Goal: Obtain resource: Download file/media

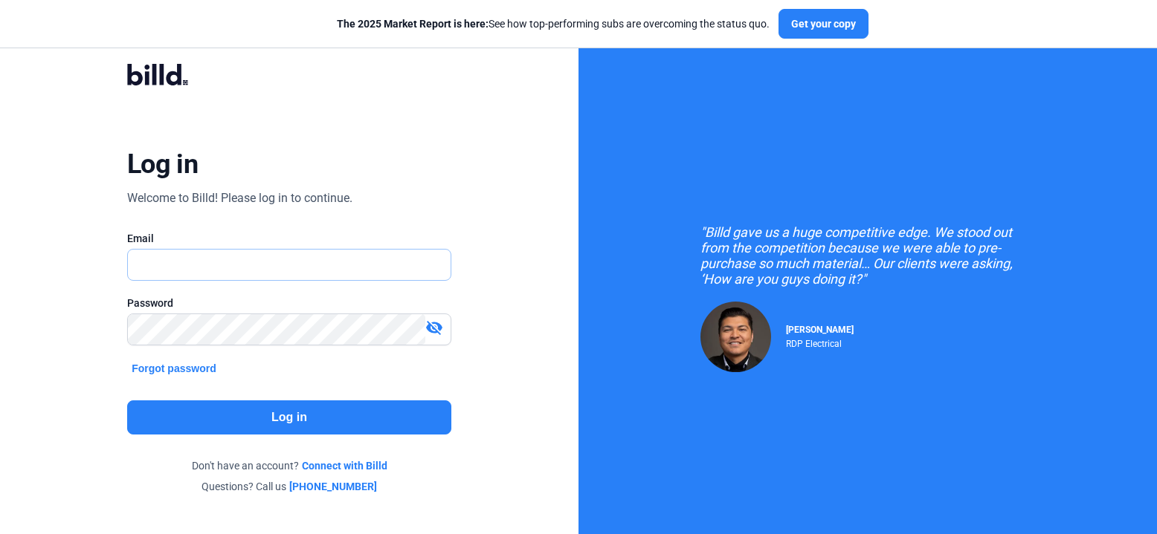
click at [178, 259] on input "text" at bounding box center [281, 265] width 306 height 30
type input "[EMAIL_ADDRESS][DOMAIN_NAME]"
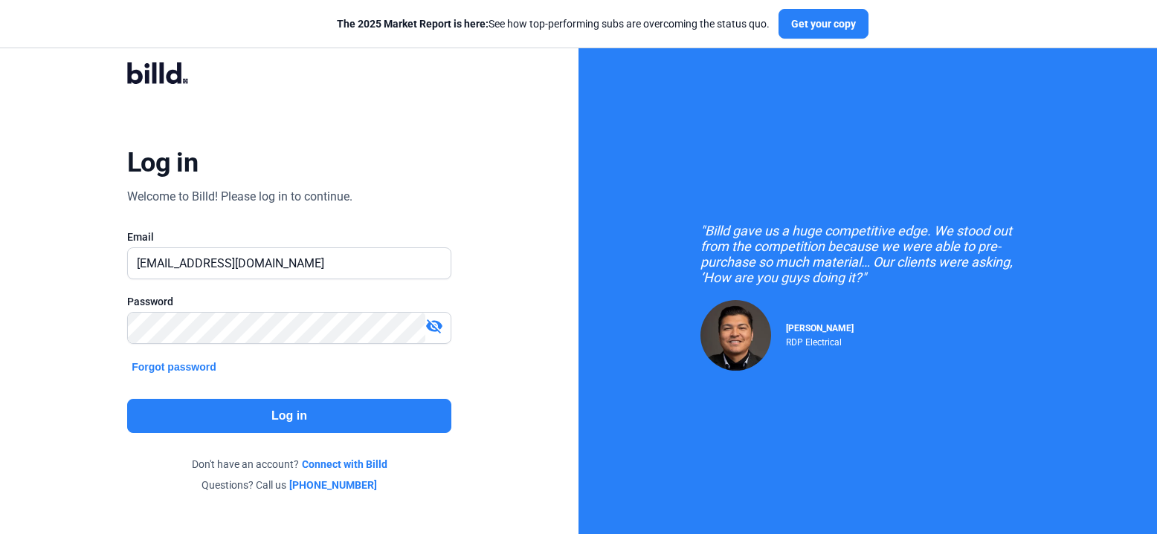
click at [439, 327] on mat-icon "visibility_off" at bounding box center [434, 326] width 18 height 18
click at [439, 327] on mat-icon "visibility" at bounding box center [434, 326] width 18 height 18
click at [295, 418] on button "Log in" at bounding box center [289, 416] width 324 height 34
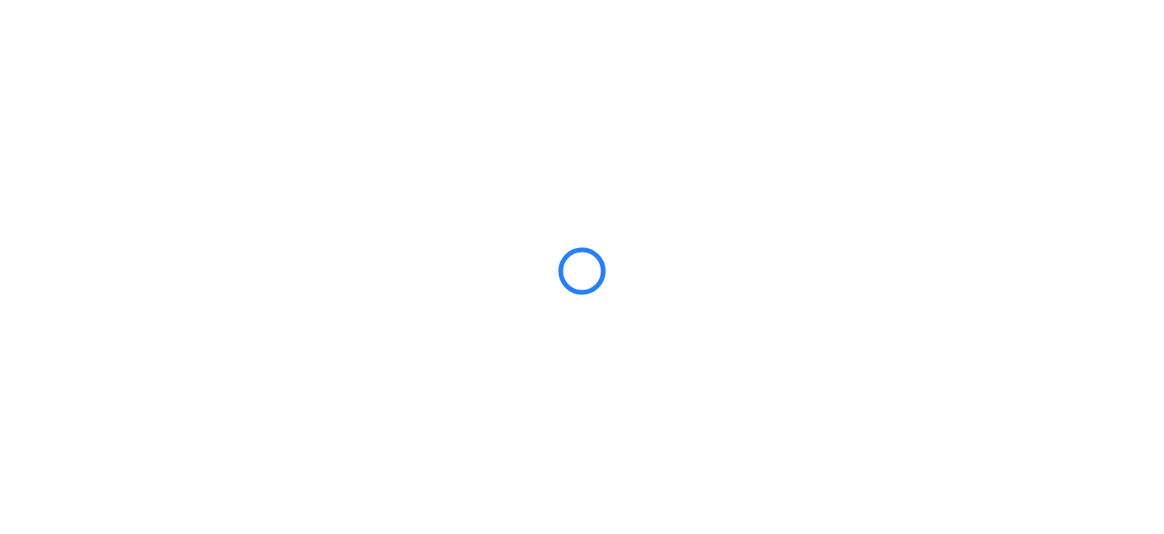
scroll to position [0, 0]
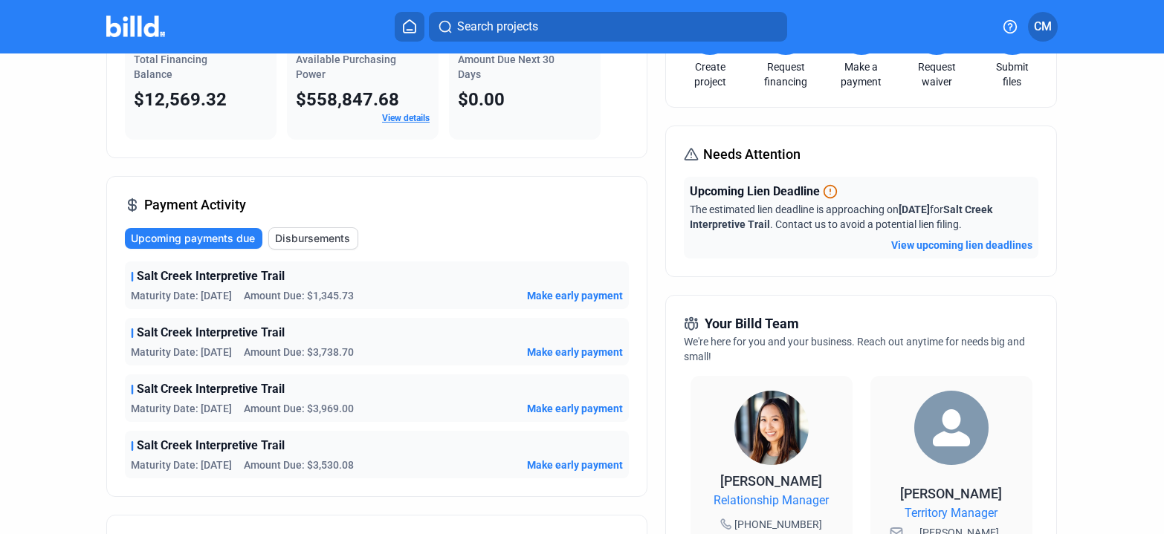
scroll to position [122, 0]
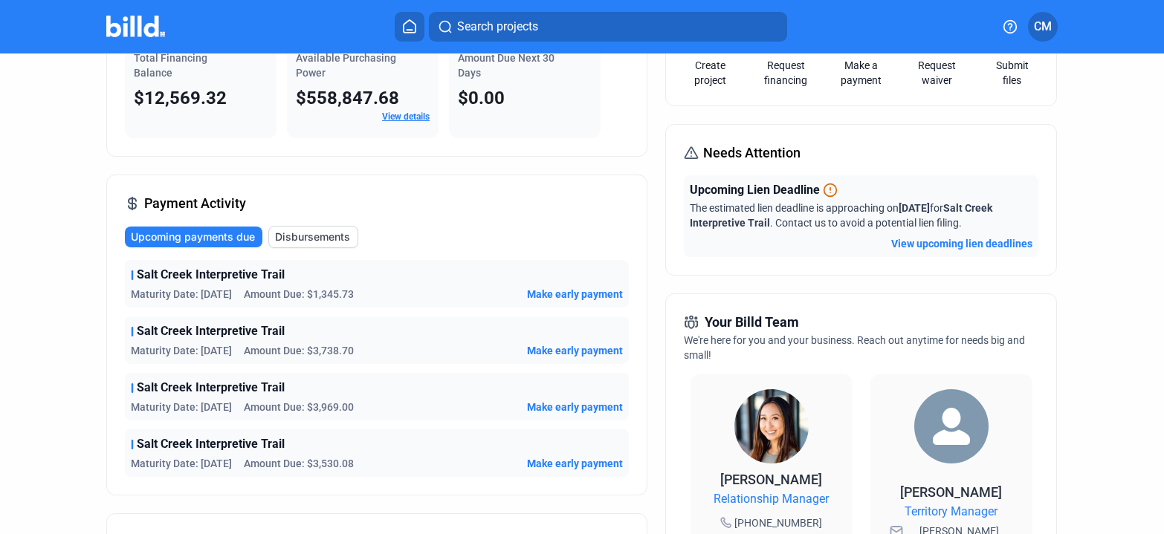
click at [169, 282] on span "Salt Creek Interpretive Trail" at bounding box center [211, 275] width 148 height 18
click at [171, 275] on span "Salt Creek Interpretive Trail" at bounding box center [211, 275] width 148 height 18
click at [347, 289] on span "Amount Due: $1,345.73" at bounding box center [299, 294] width 110 height 15
click at [314, 297] on span "Amount Due: $1,345.73" at bounding box center [299, 294] width 110 height 15
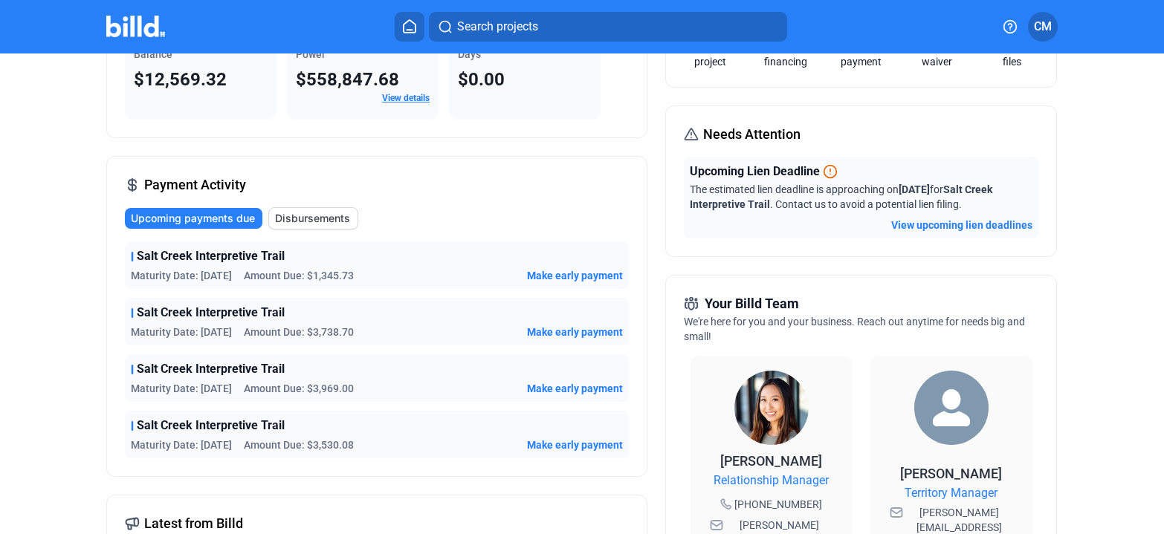
scroll to position [0, 0]
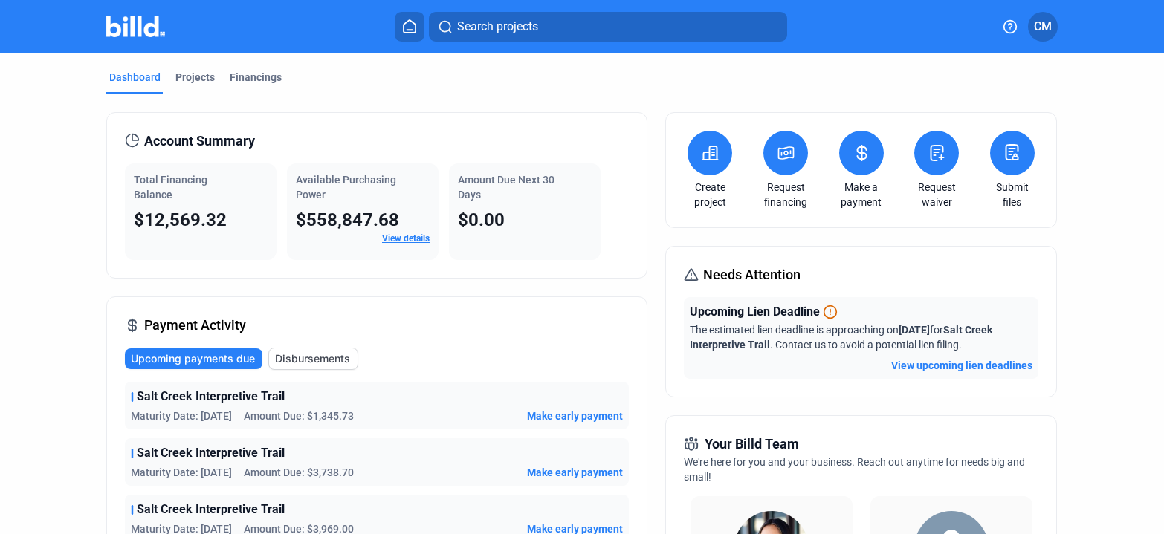
click at [192, 409] on span "Maturity Date: [DATE]" at bounding box center [181, 416] width 101 height 15
click at [550, 411] on span "Make early payment" at bounding box center [575, 416] width 96 height 15
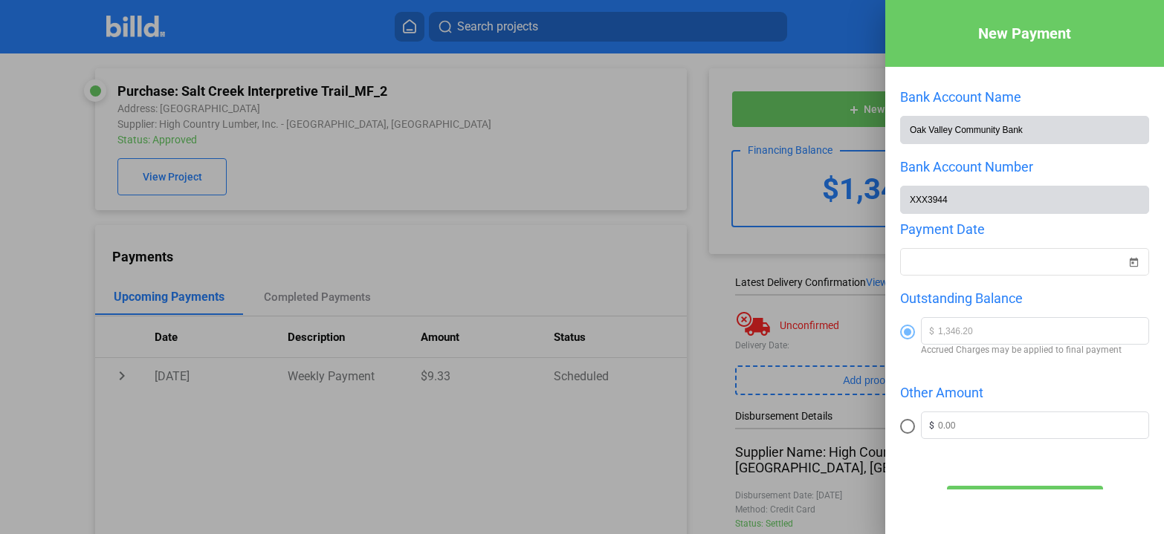
click at [518, 123] on div at bounding box center [582, 267] width 1164 height 534
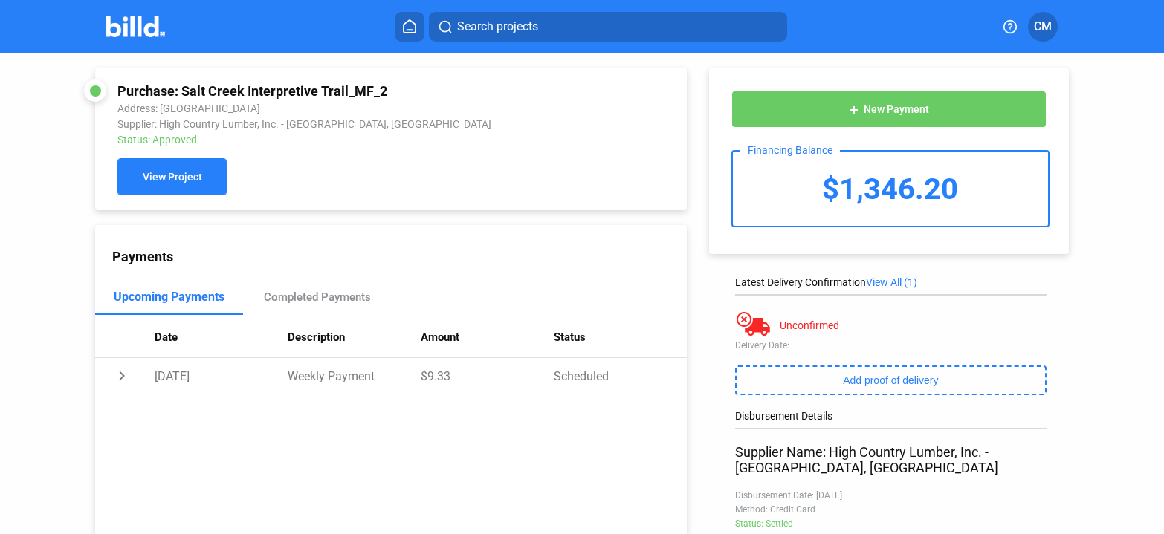
click at [164, 181] on span "View Project" at bounding box center [172, 178] width 59 height 12
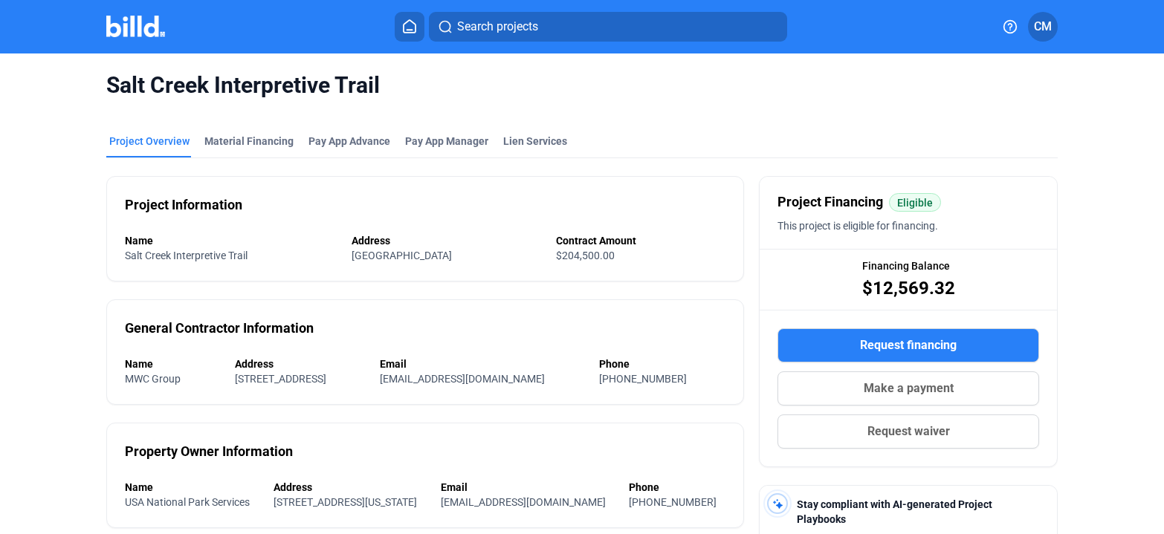
click at [406, 26] on icon at bounding box center [409, 26] width 15 height 14
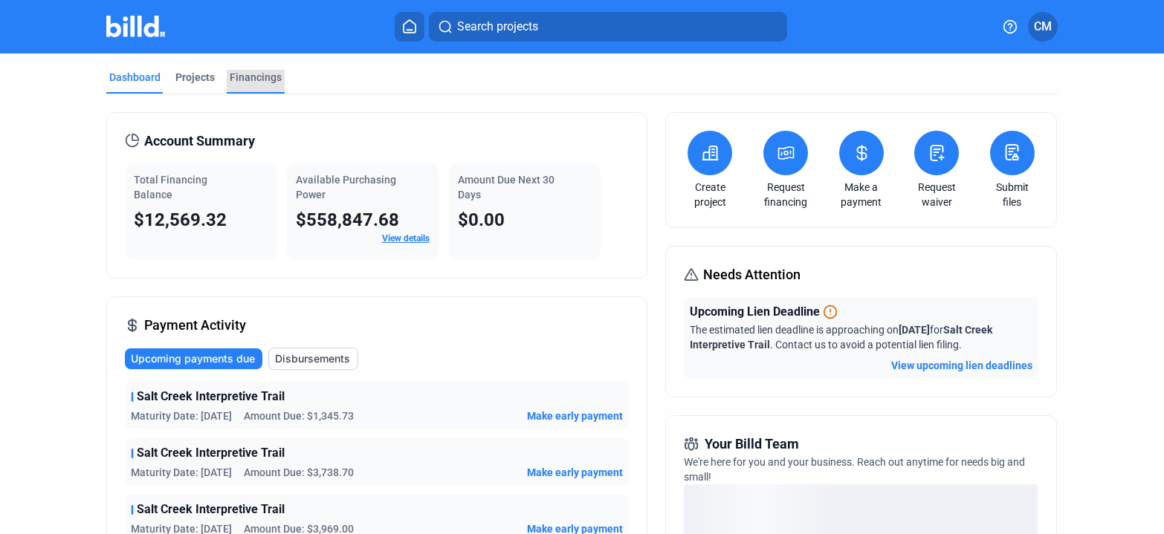
click at [250, 75] on div "Financings" at bounding box center [256, 77] width 52 height 15
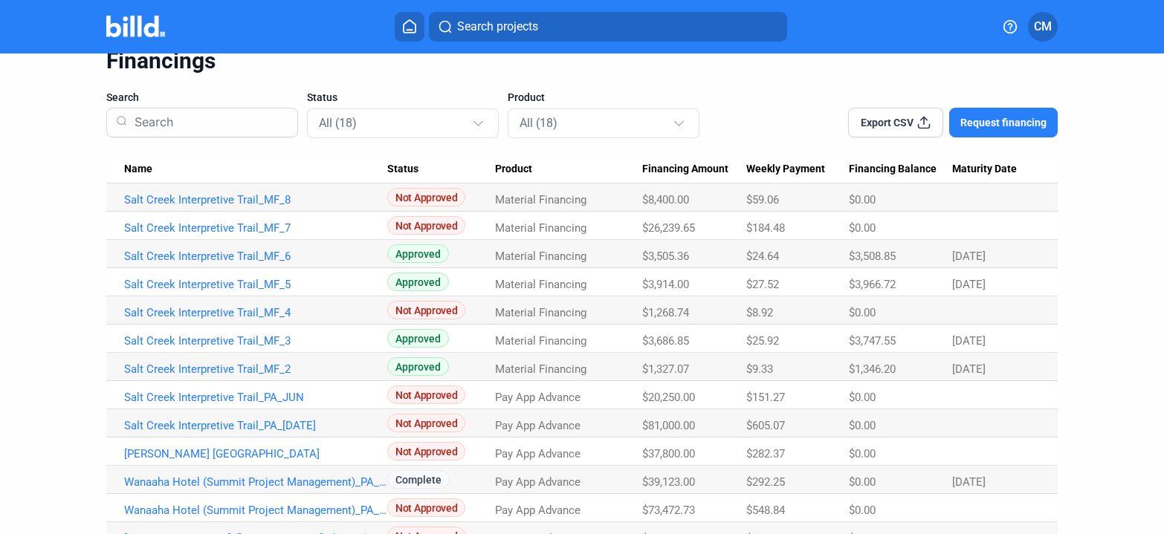
scroll to position [70, 0]
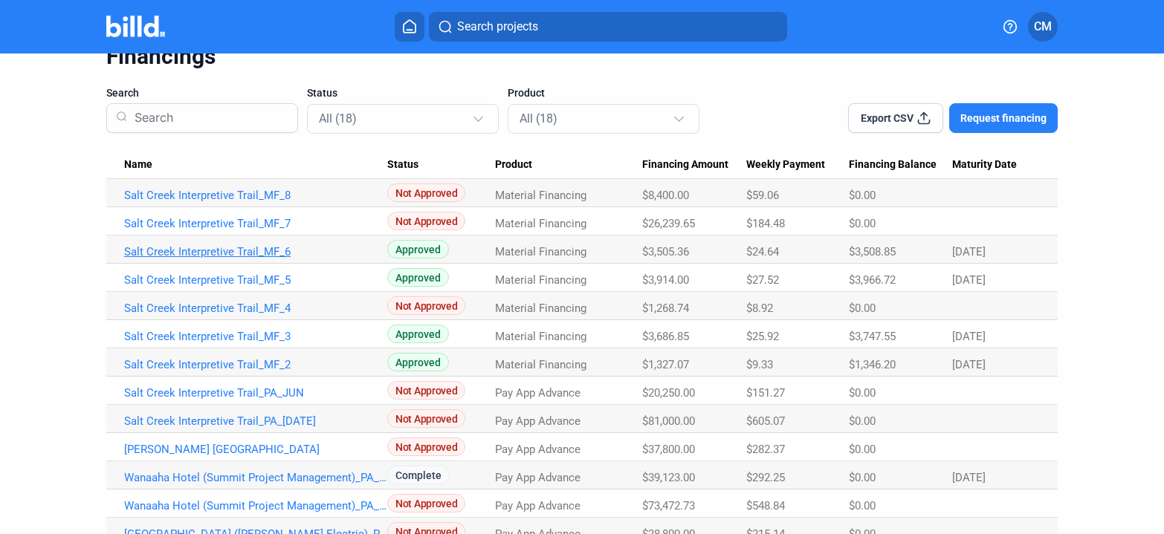
click at [176, 253] on link "Salt Creek Interpretive Trail_MF_6" at bounding box center [255, 251] width 263 height 13
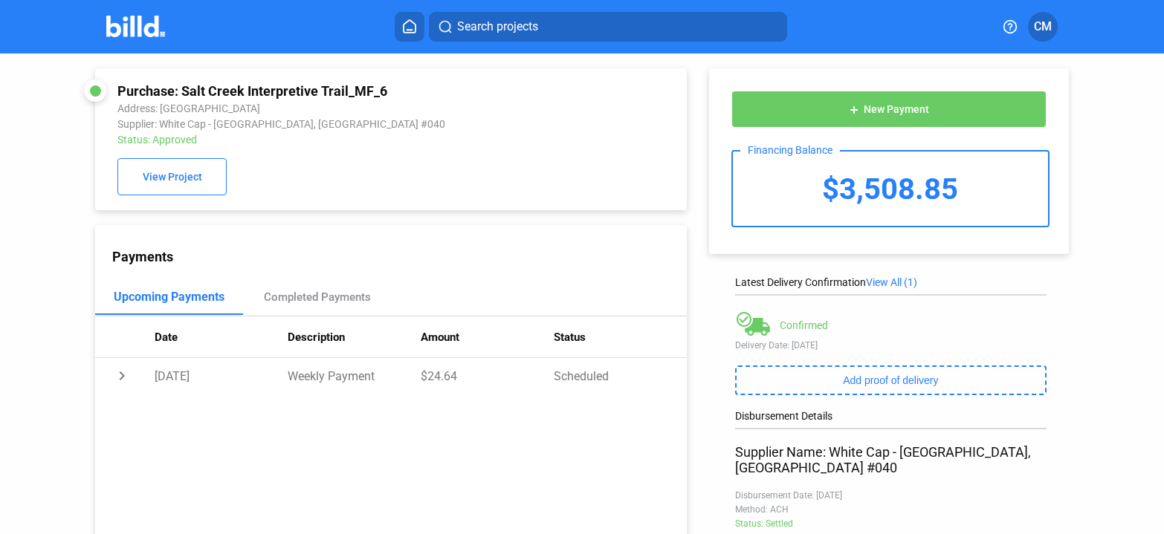
click at [404, 24] on icon at bounding box center [410, 26] width 12 height 13
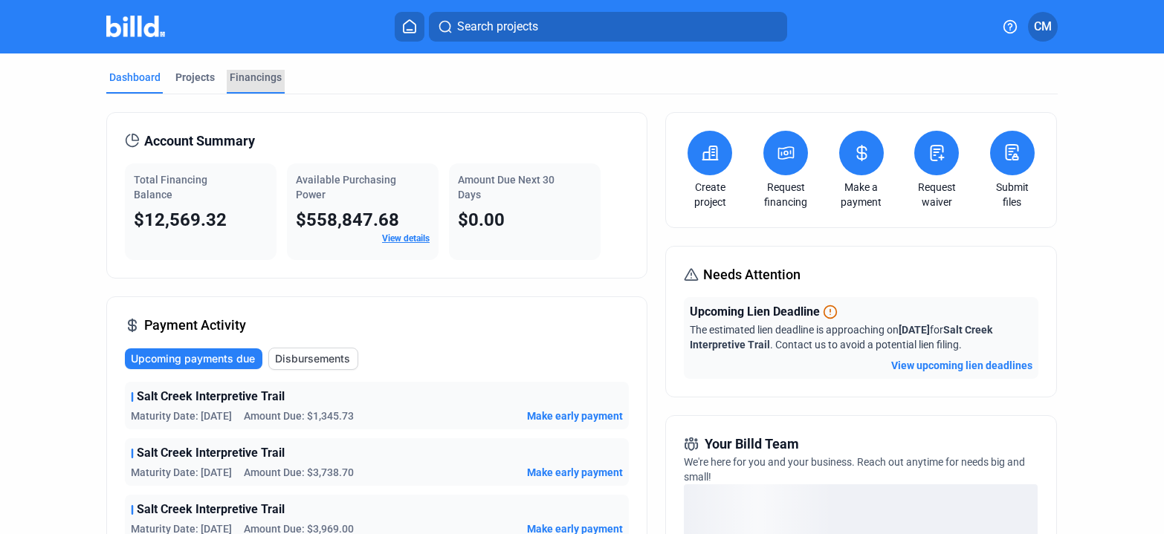
click at [251, 76] on div "Financings" at bounding box center [256, 77] width 52 height 15
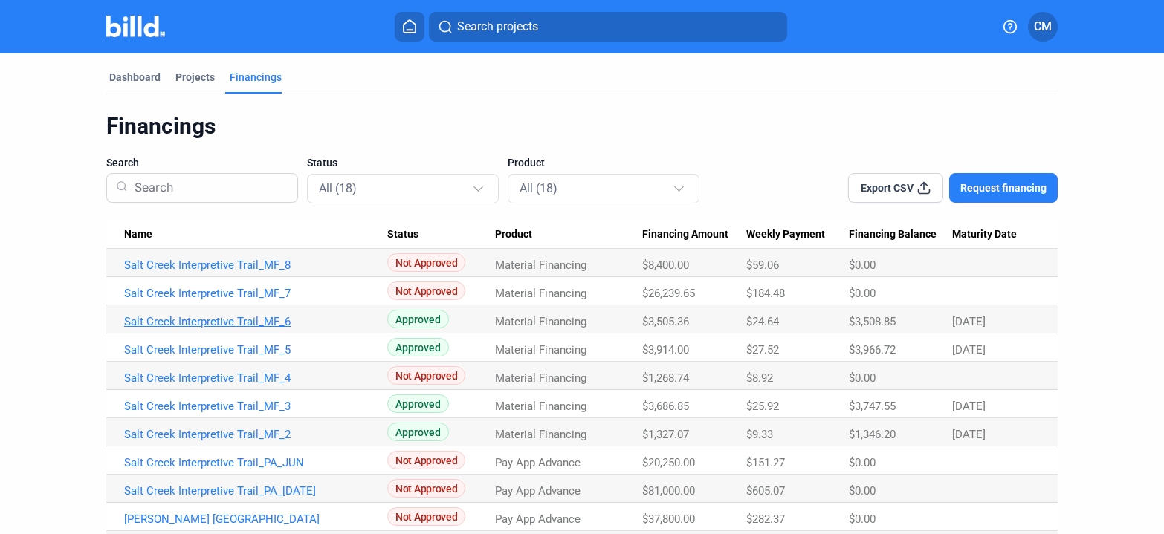
click at [242, 322] on link "Salt Creek Interpretive Trail_MF_6" at bounding box center [255, 321] width 263 height 13
click at [242, 320] on link "Salt Creek Interpretive Trail_MF_6" at bounding box center [255, 321] width 263 height 13
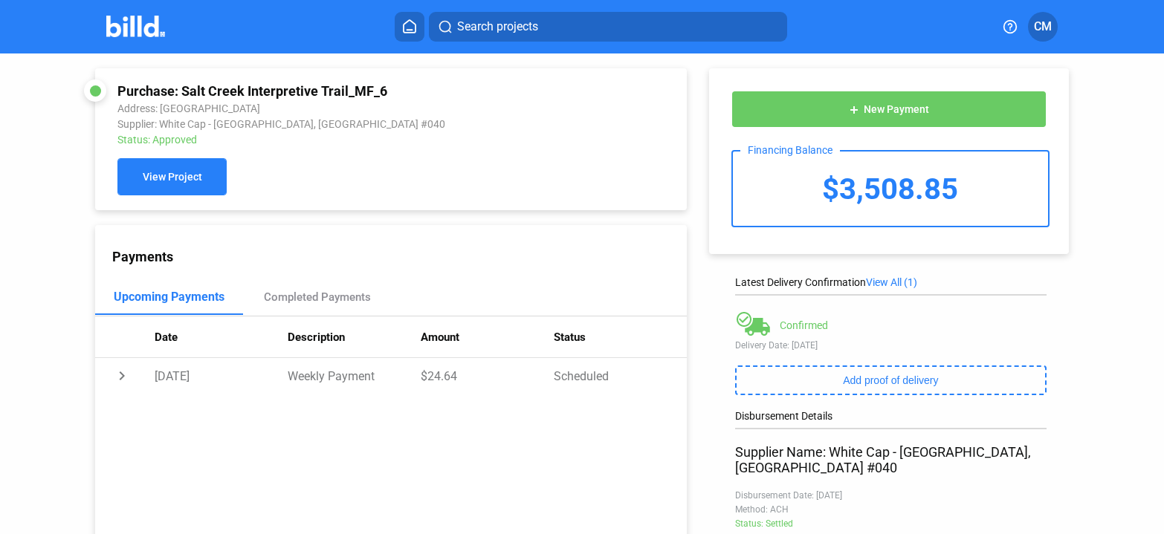
click at [170, 180] on span "View Project" at bounding box center [172, 178] width 59 height 12
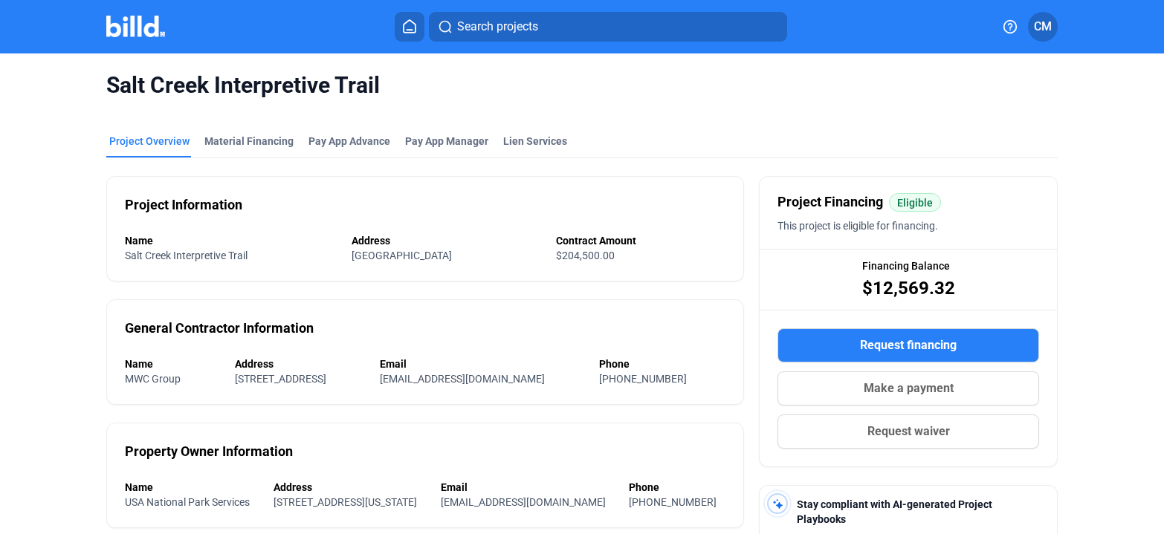
click at [410, 29] on icon at bounding box center [409, 26] width 15 height 14
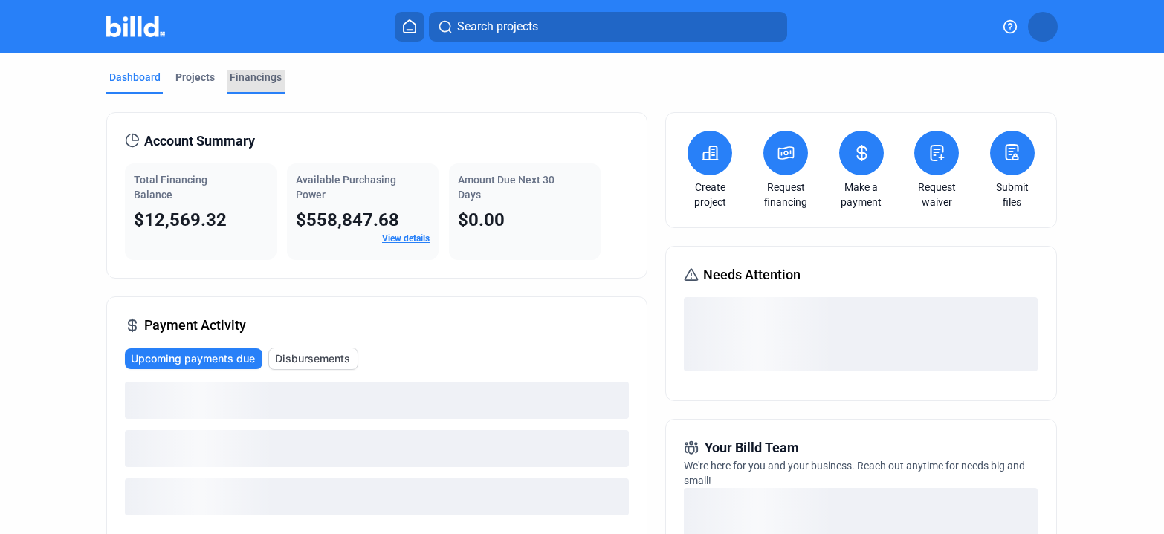
click at [251, 77] on div "Financings" at bounding box center [256, 77] width 52 height 15
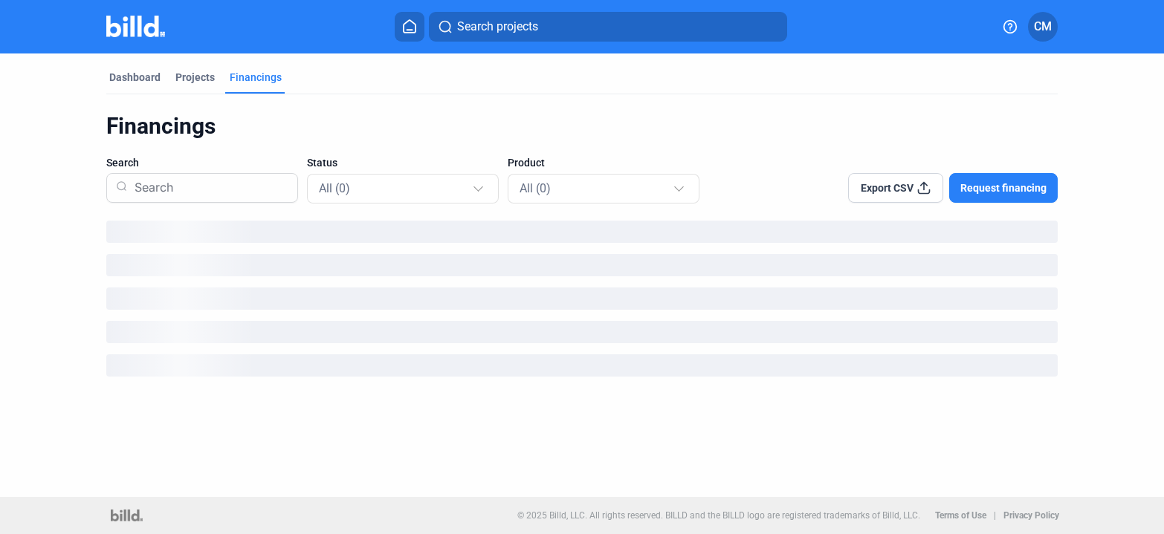
click at [251, 77] on div "Financings" at bounding box center [256, 77] width 52 height 15
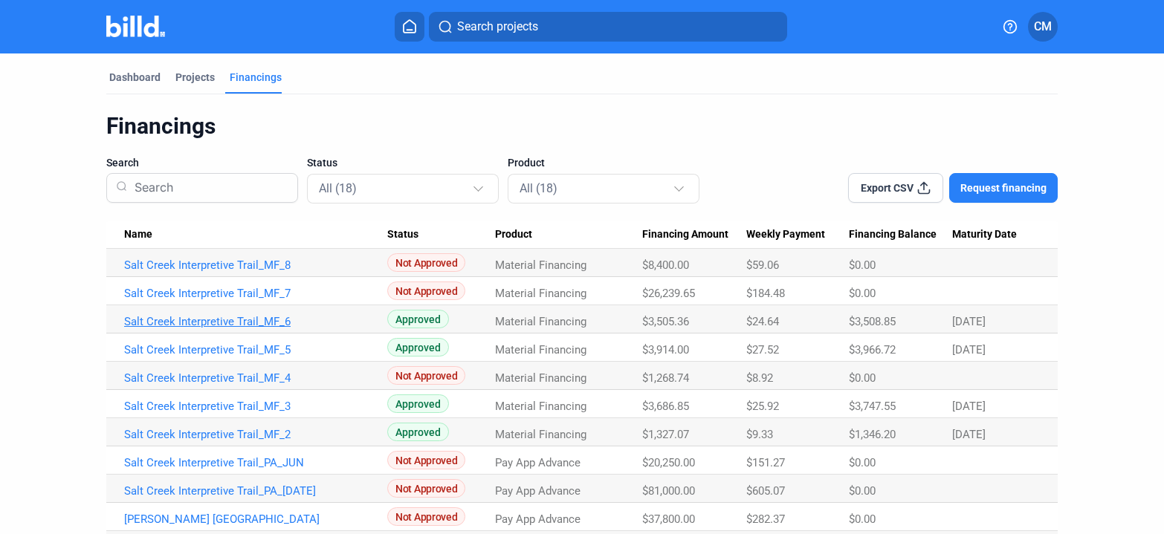
click at [212, 321] on link "Salt Creek Interpretive Trail_MF_6" at bounding box center [255, 321] width 263 height 13
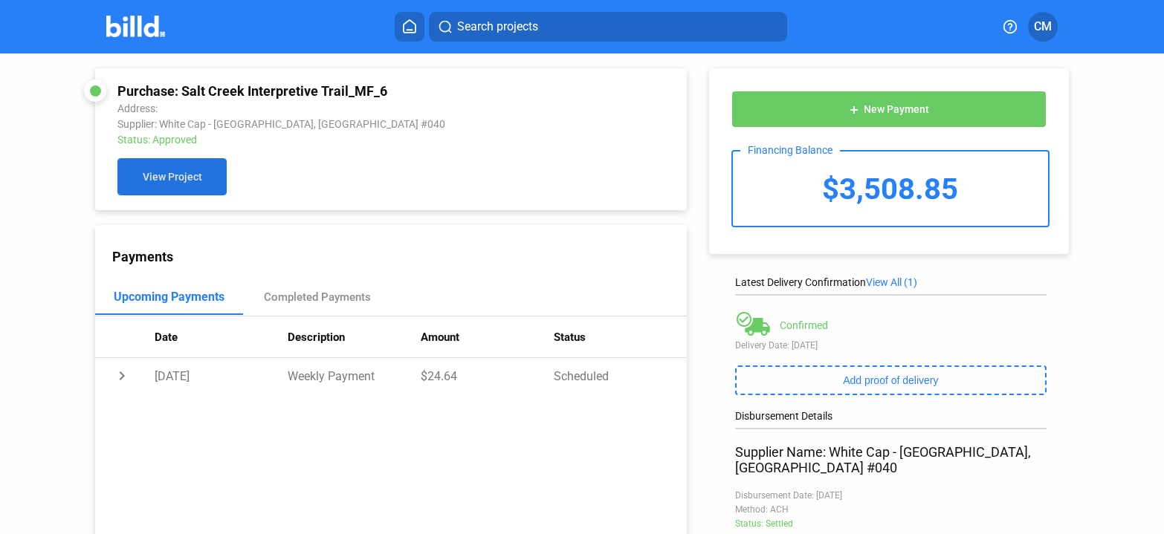
click at [168, 177] on span "View Project" at bounding box center [172, 178] width 59 height 12
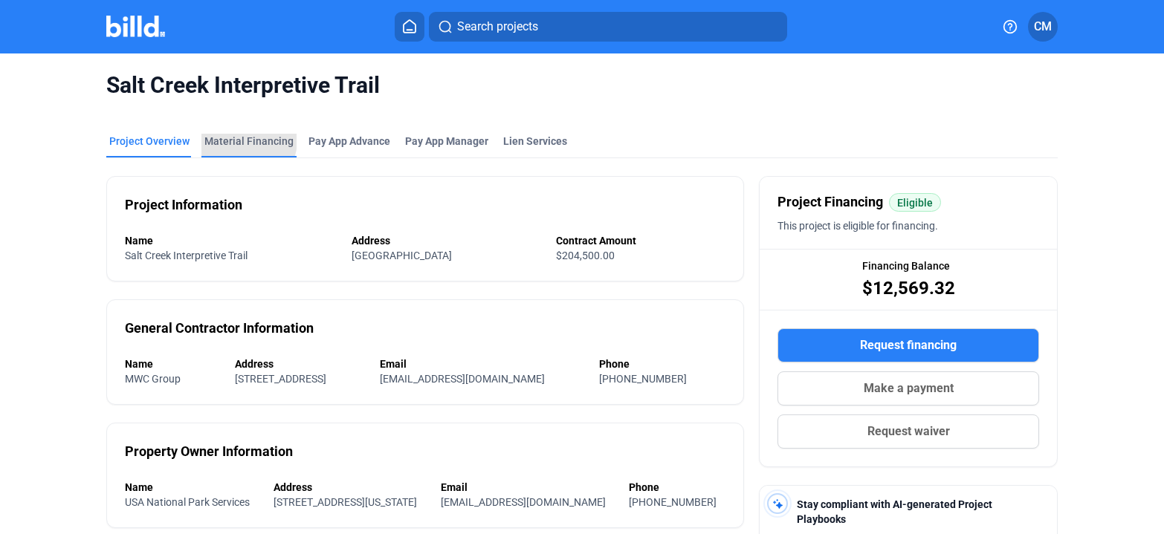
click at [242, 140] on div "Material Financing" at bounding box center [248, 141] width 89 height 15
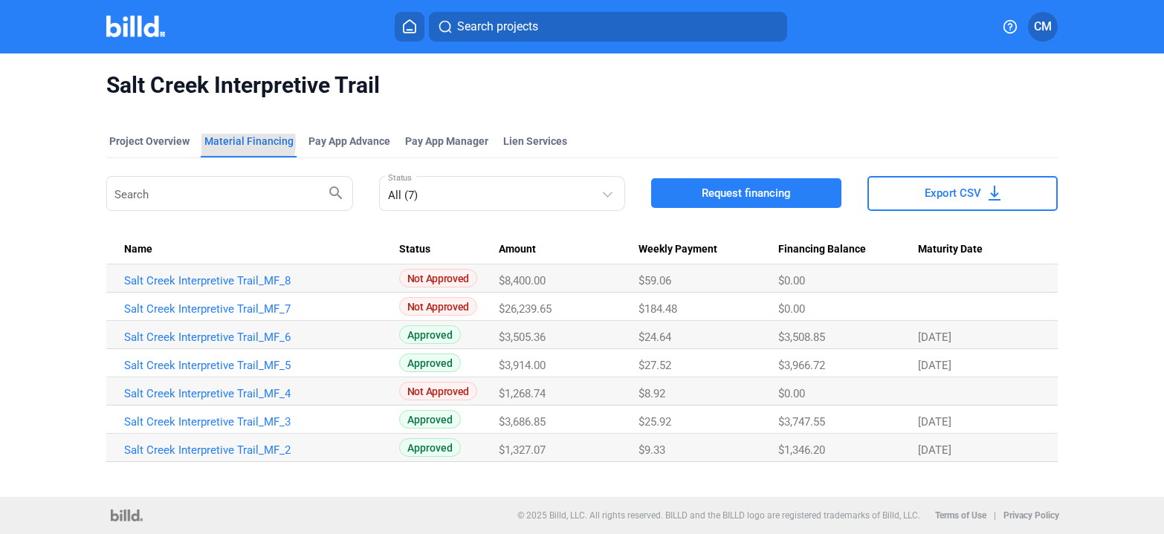
click at [240, 143] on div "Material Financing" at bounding box center [248, 141] width 89 height 15
click at [1043, 26] on span "CM" at bounding box center [1043, 27] width 18 height 18
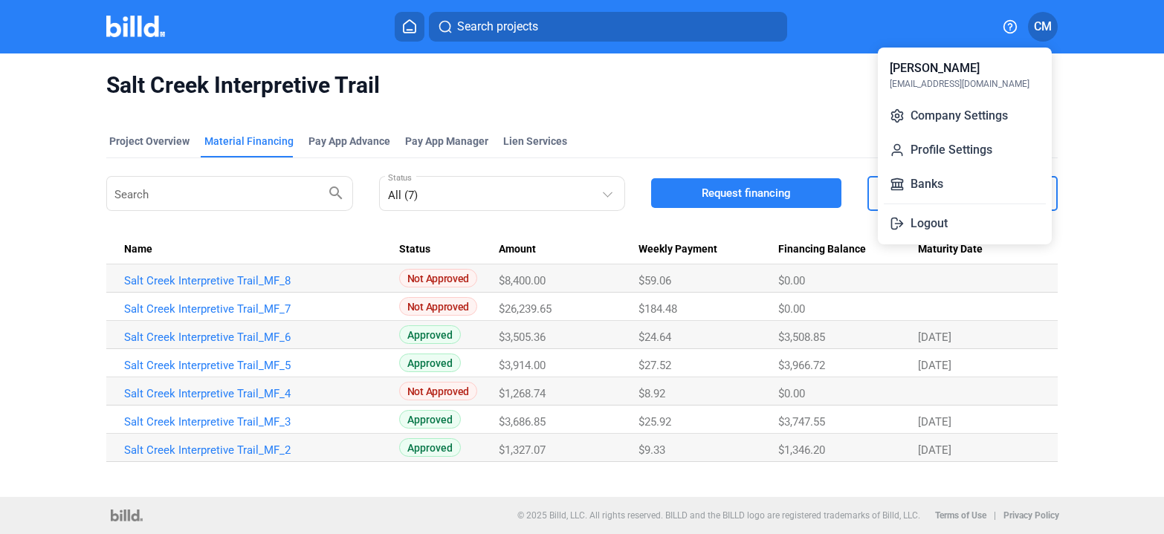
drag, startPoint x: 456, startPoint y: 56, endPoint x: 431, endPoint y: 51, distance: 25.1
click at [455, 56] on div at bounding box center [582, 267] width 1164 height 534
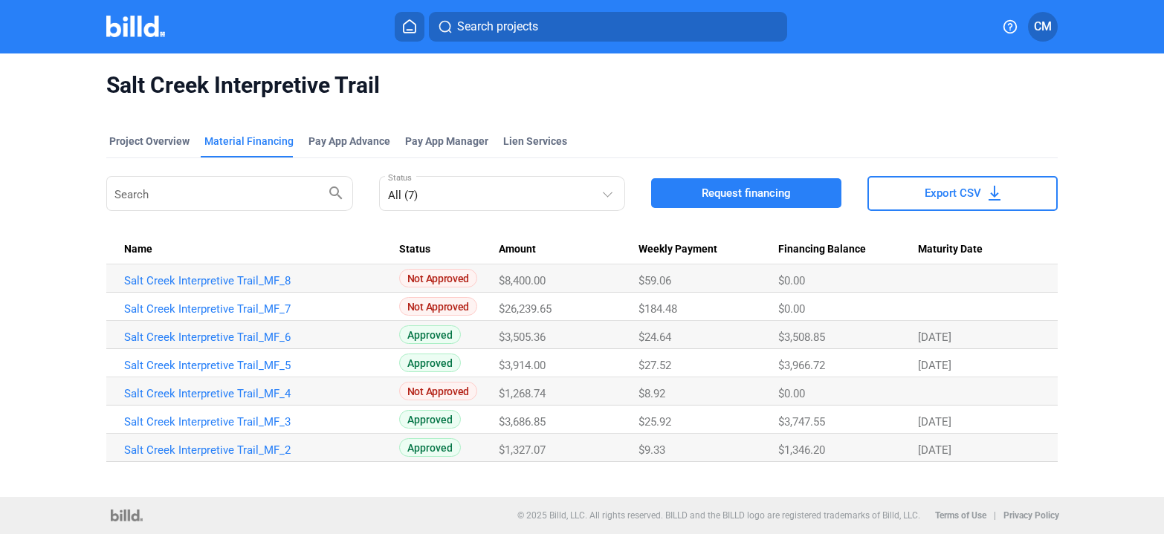
click at [407, 24] on icon at bounding box center [409, 26] width 15 height 14
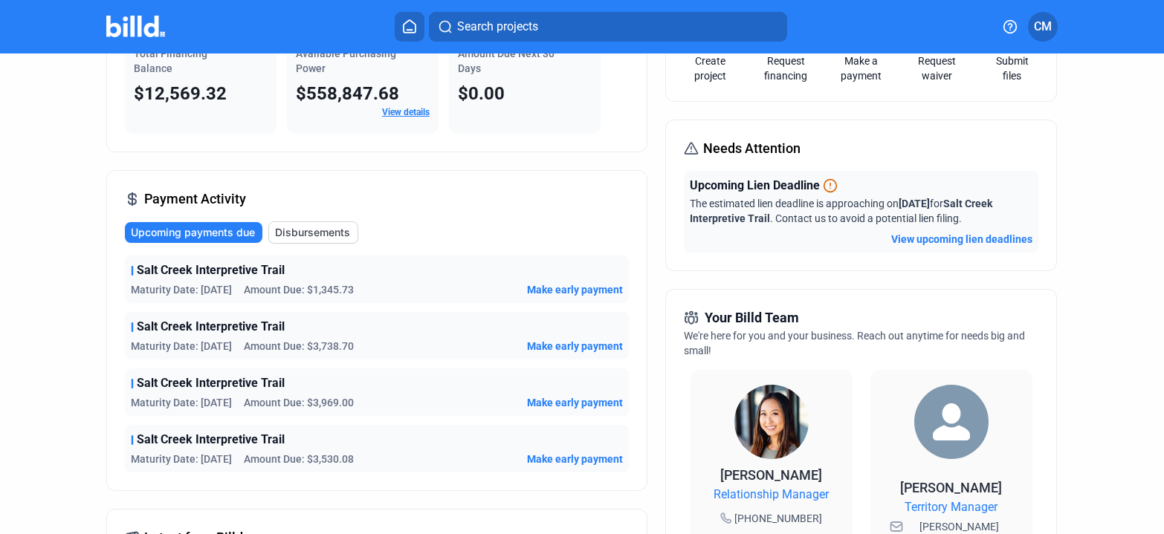
scroll to position [188, 0]
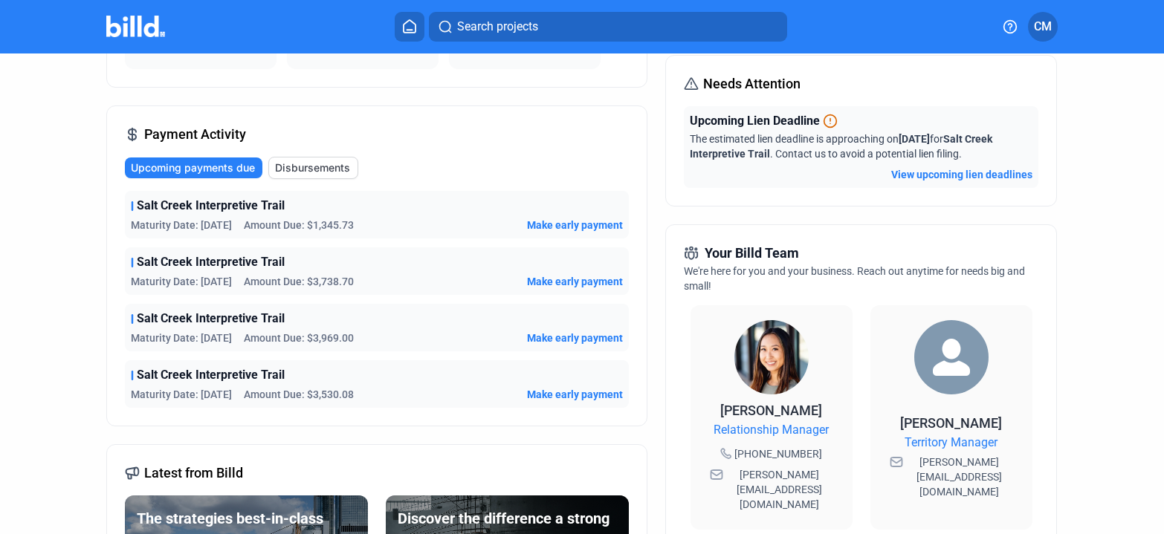
click at [162, 378] on span "Salt Creek Interpretive Trail" at bounding box center [211, 375] width 148 height 18
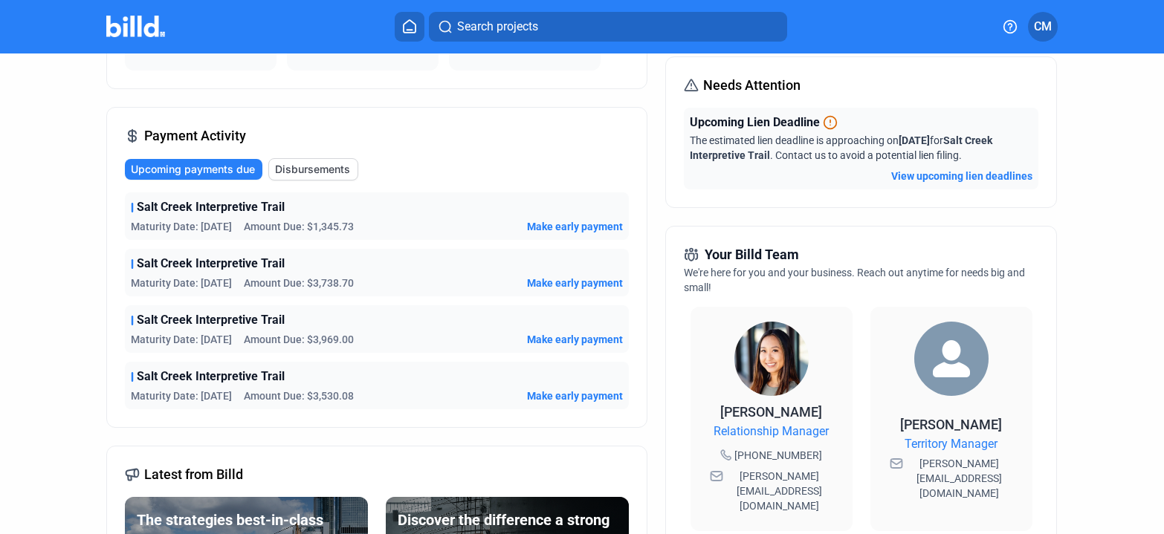
click at [163, 390] on span "Maturity Date: [DATE]" at bounding box center [181, 396] width 101 height 15
click at [163, 390] on span "Maturity Date: [DATE]" at bounding box center [181, 395] width 101 height 15
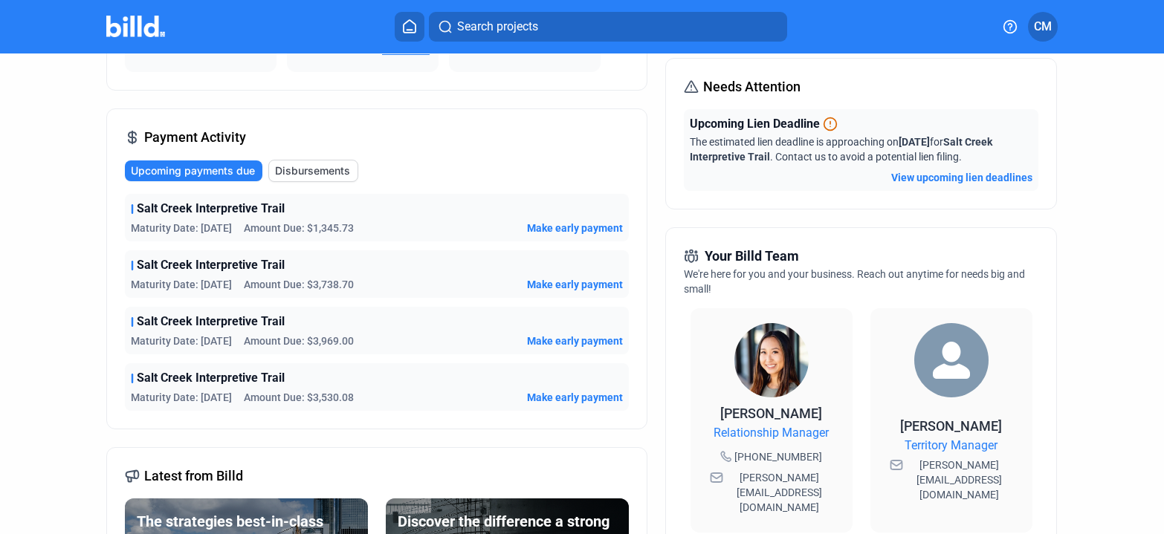
click at [163, 388] on div "Salt Creek Interpretive Trail Maturity Date: [DATE] Amount Due: $3,530.08 Make …" at bounding box center [377, 387] width 504 height 48
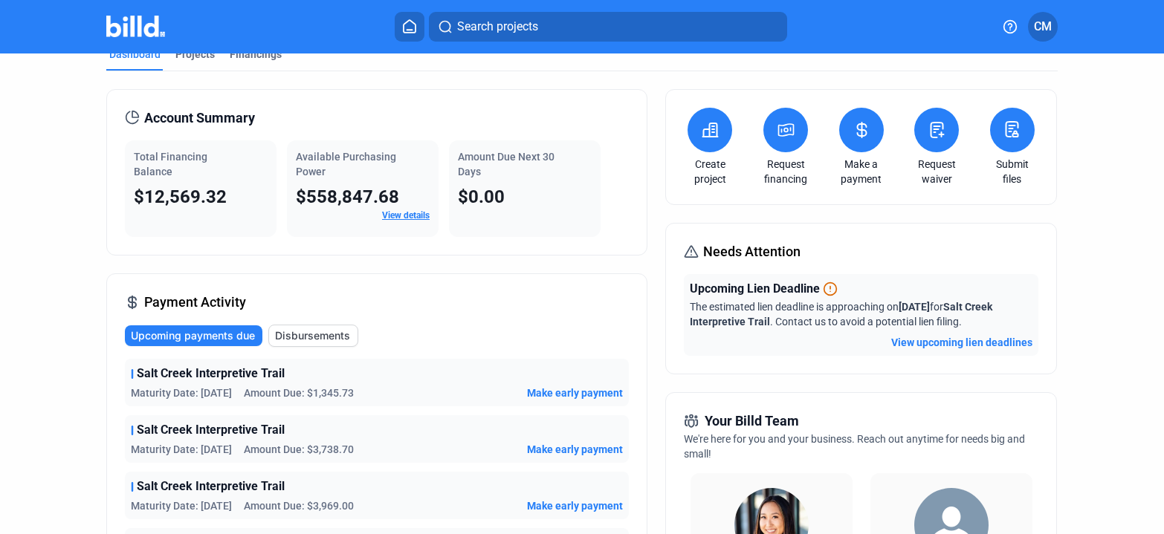
scroll to position [0, 0]
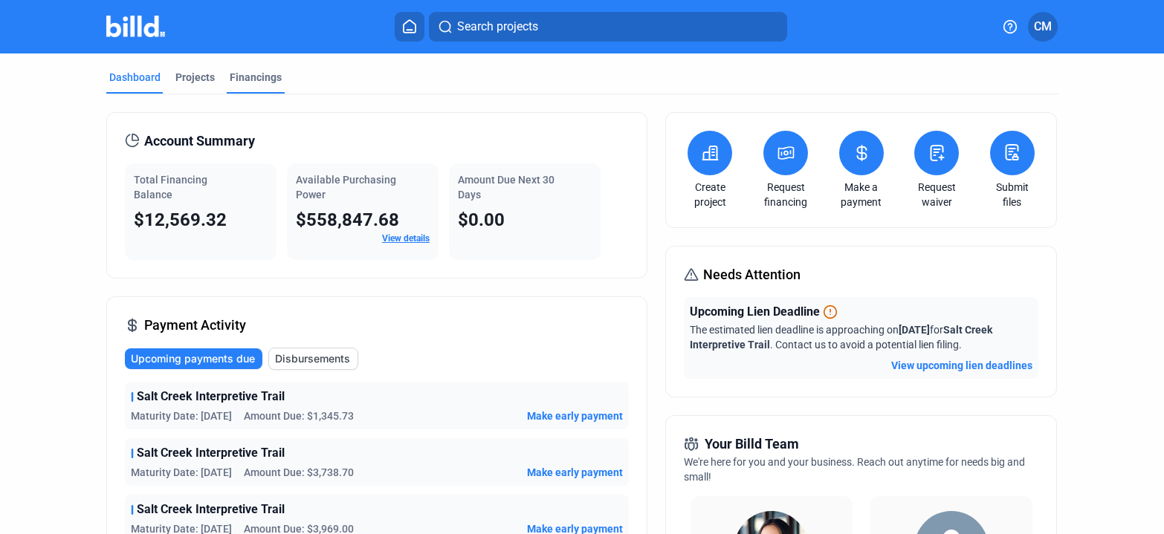
click at [248, 74] on div "Financings" at bounding box center [256, 77] width 52 height 15
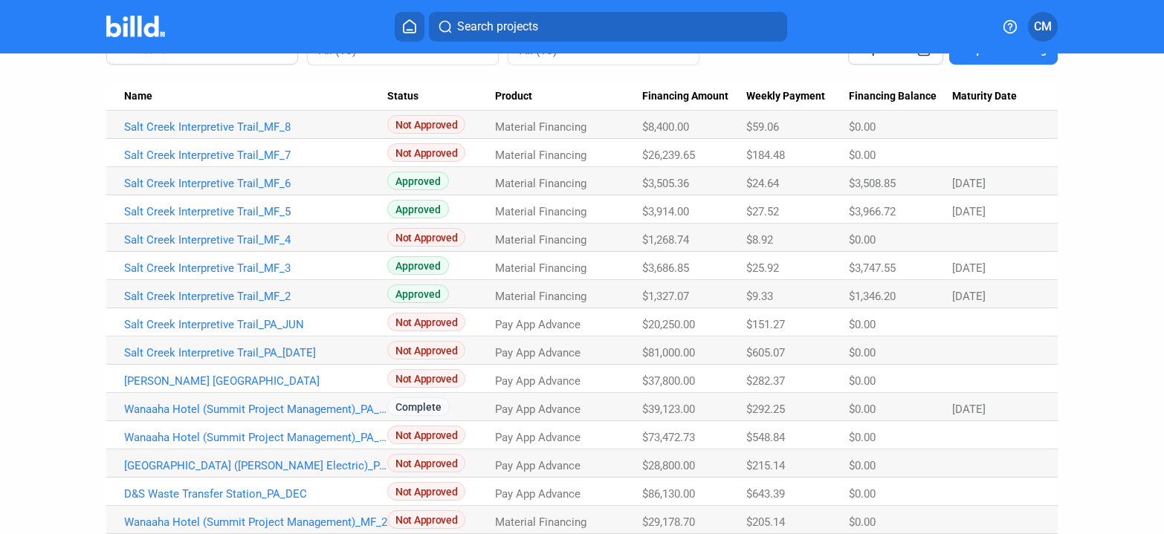
scroll to position [93, 0]
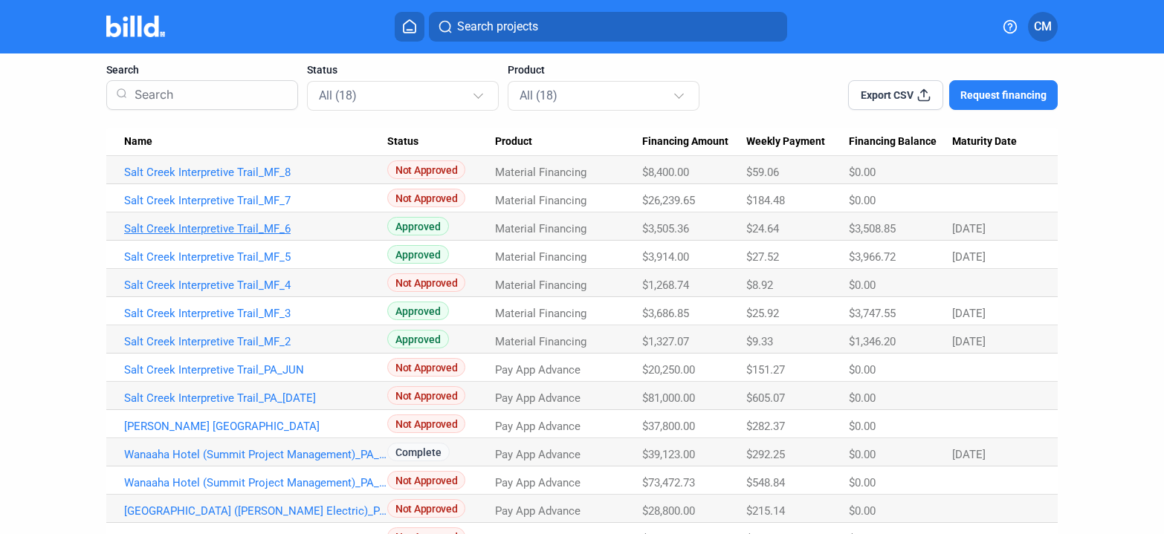
click at [252, 228] on link "Salt Creek Interpretive Trail_MF_6" at bounding box center [255, 228] width 263 height 13
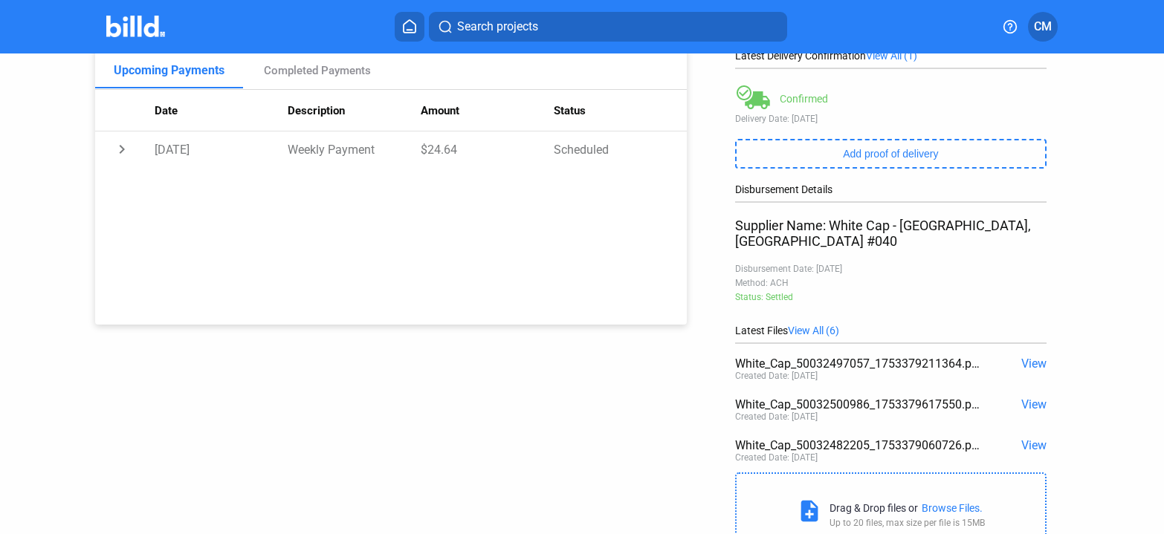
scroll to position [272, 0]
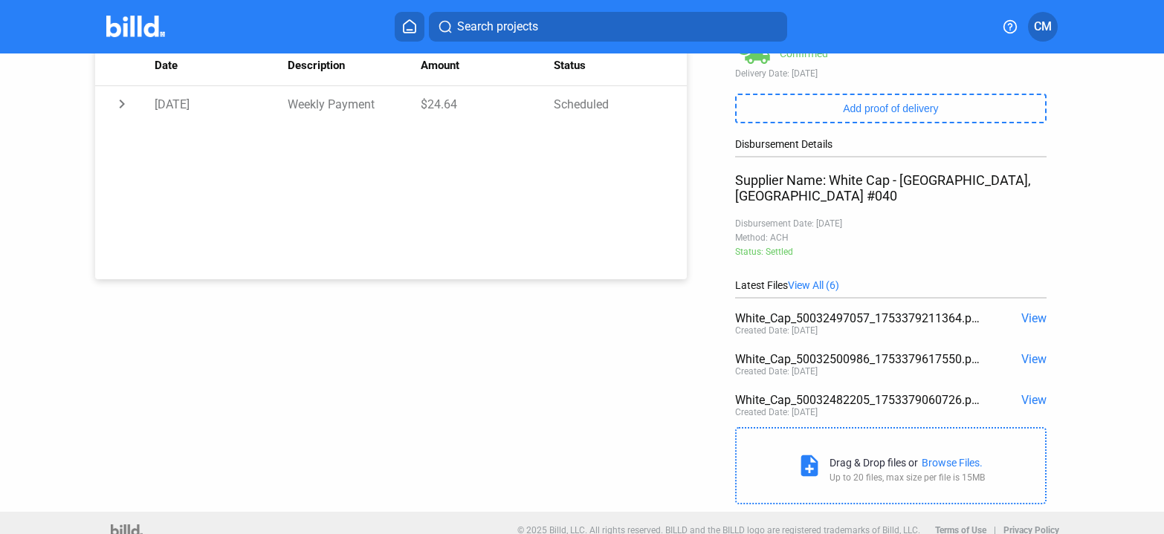
click at [1027, 311] on span "View" at bounding box center [1033, 318] width 25 height 14
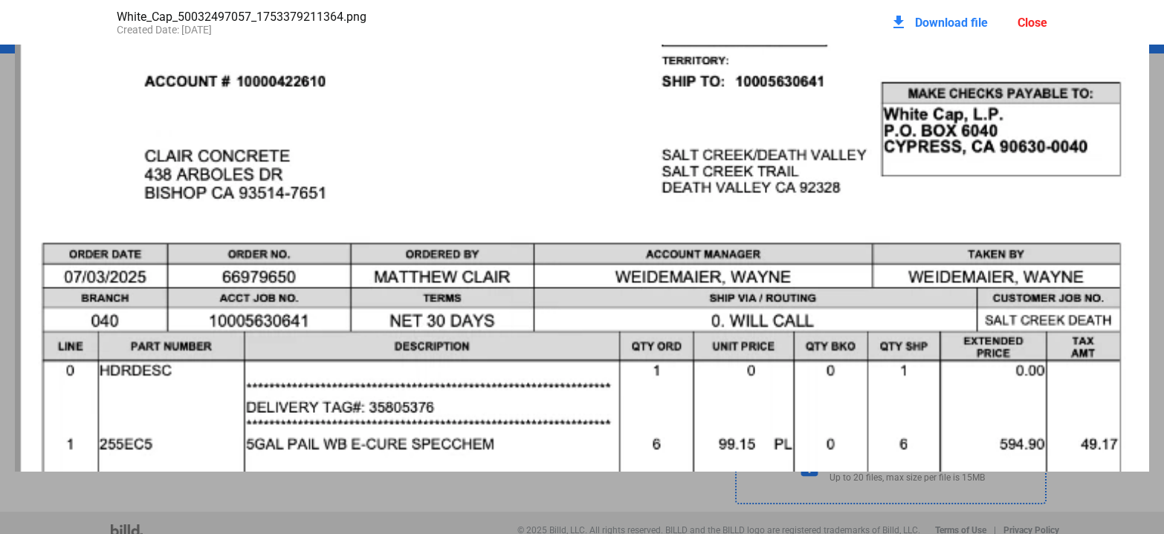
scroll to position [0, 0]
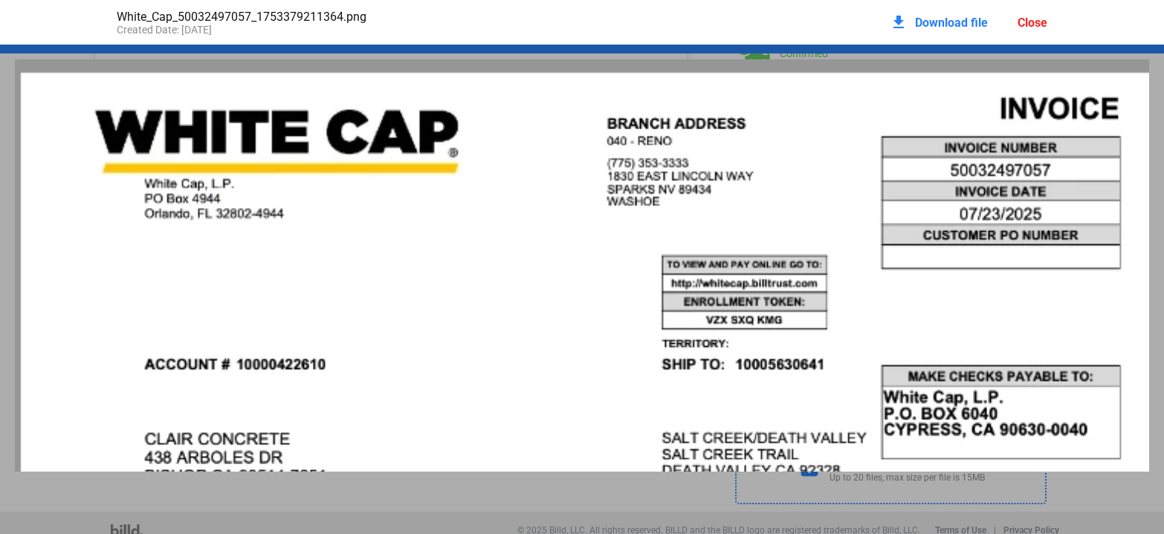
click at [1032, 19] on div "Close" at bounding box center [1033, 23] width 30 height 14
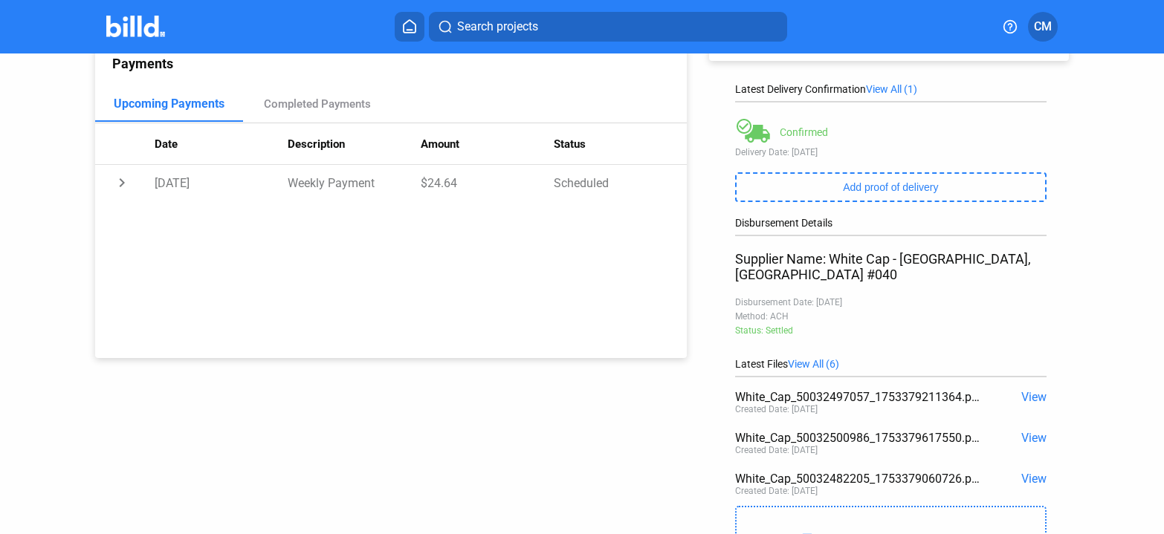
scroll to position [221, 0]
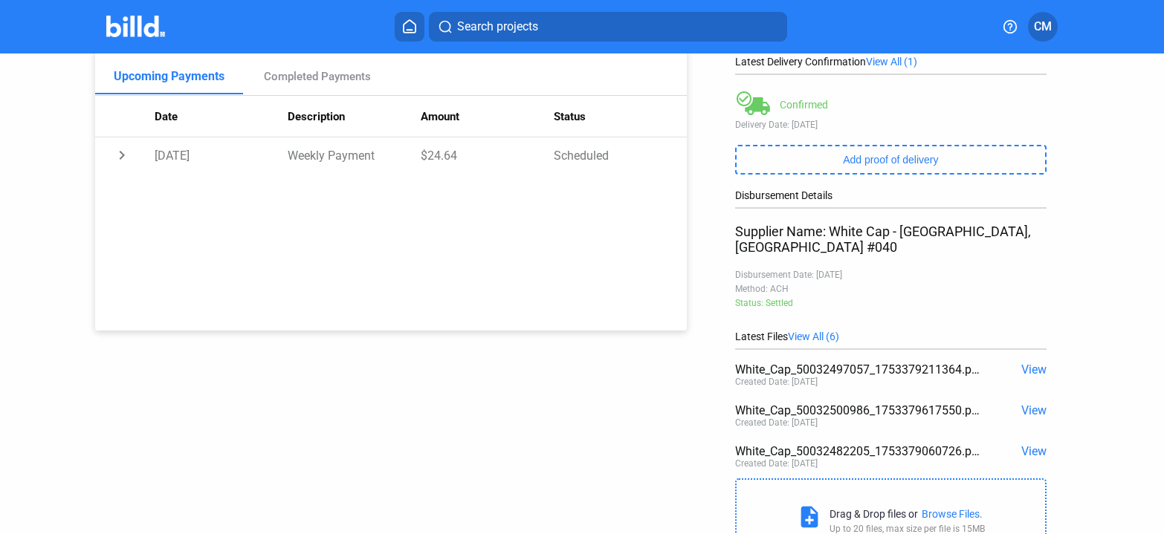
click at [1027, 363] on span "View" at bounding box center [1033, 370] width 25 height 14
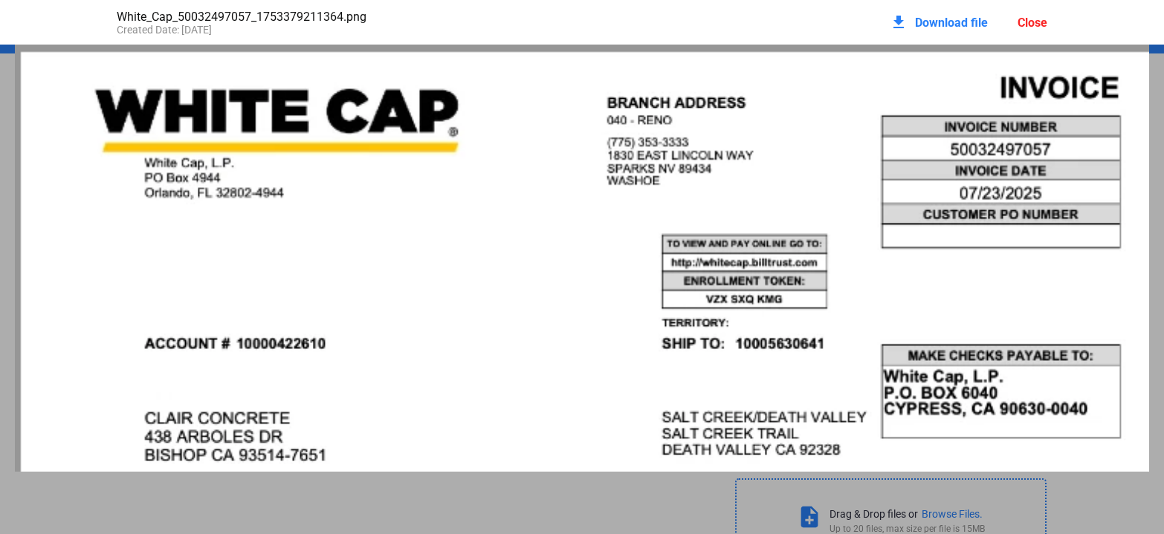
scroll to position [0, 0]
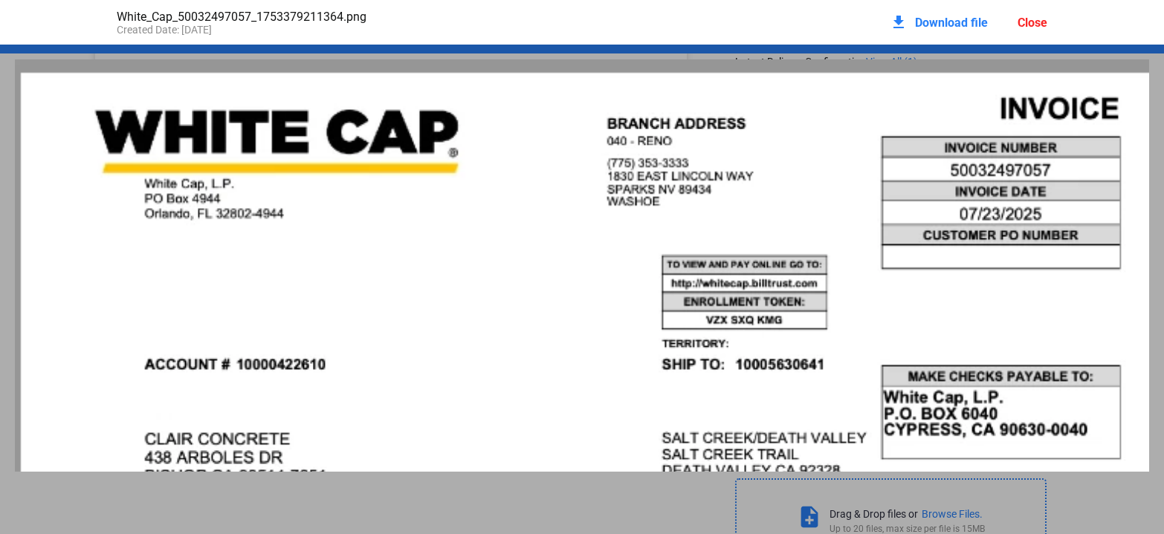
click at [1030, 21] on div "Close" at bounding box center [1033, 23] width 30 height 14
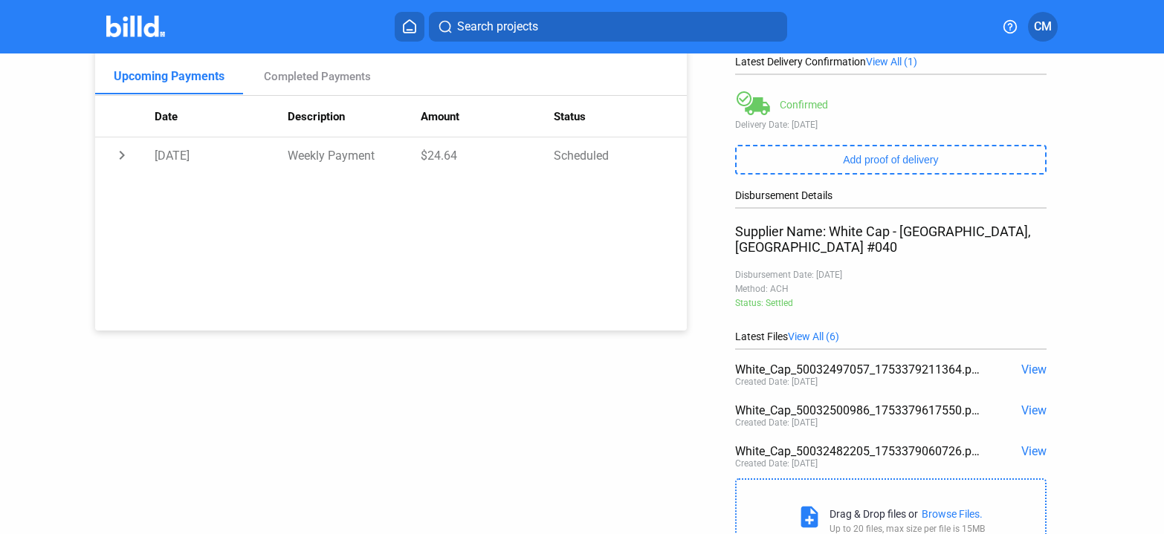
click at [1030, 404] on span "View" at bounding box center [1033, 411] width 25 height 14
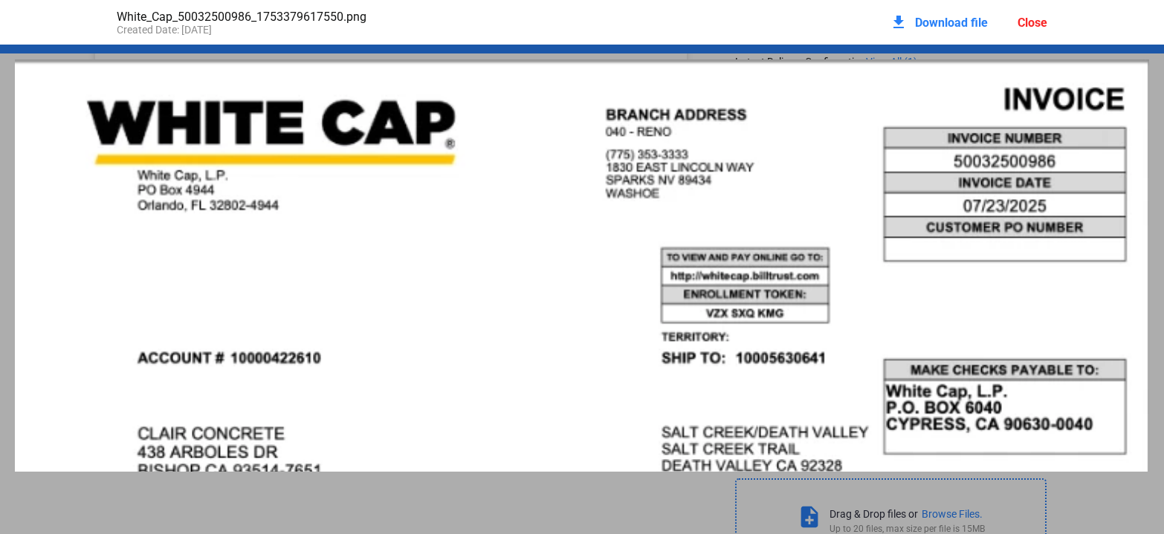
click at [1038, 23] on div "Close" at bounding box center [1033, 23] width 30 height 14
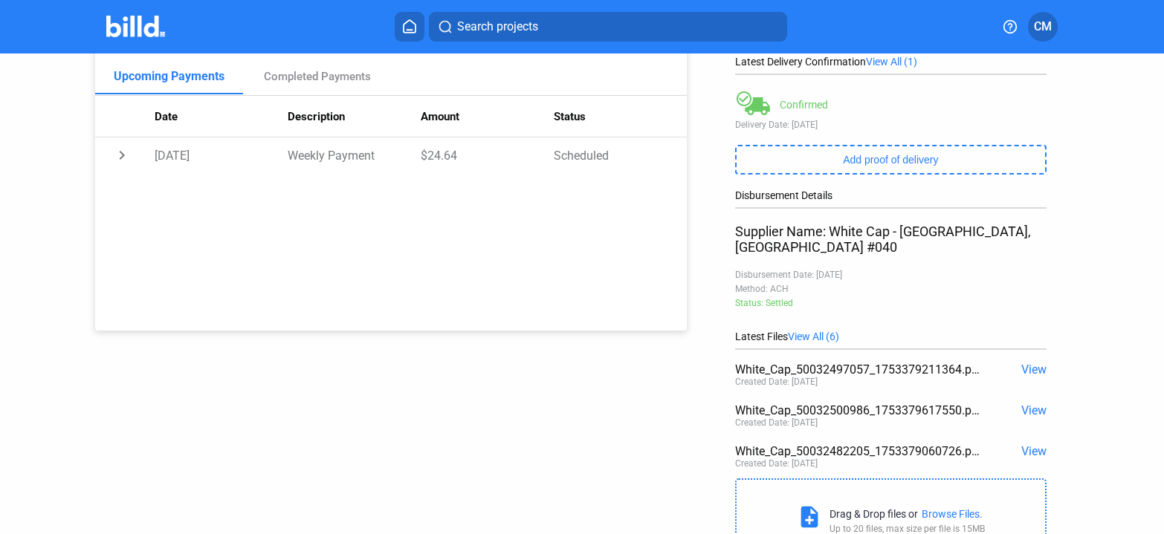
click at [1025, 445] on span "View" at bounding box center [1033, 452] width 25 height 14
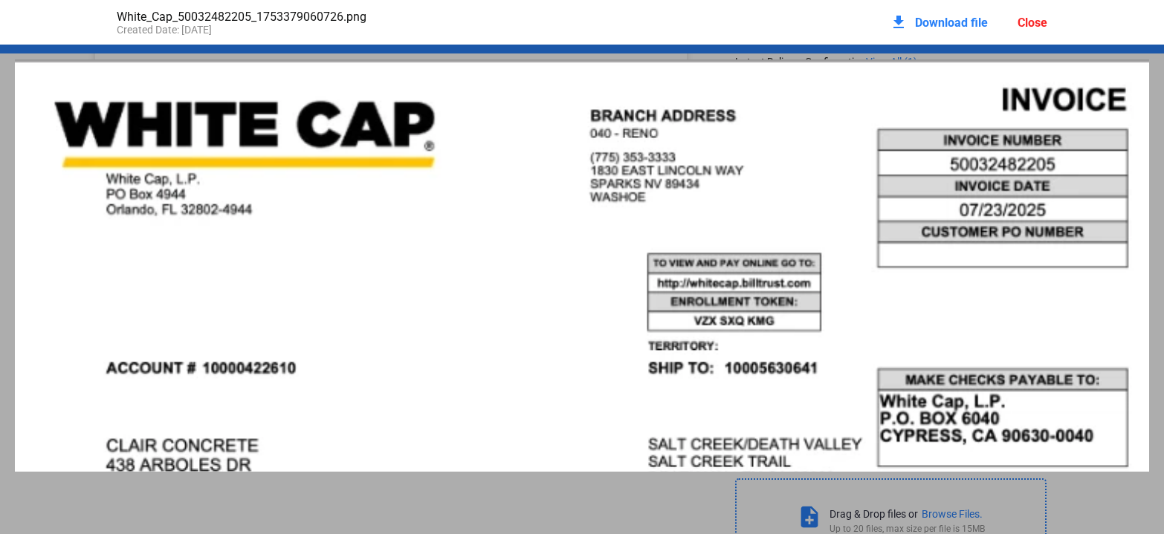
click at [1035, 19] on div "Close" at bounding box center [1033, 23] width 30 height 14
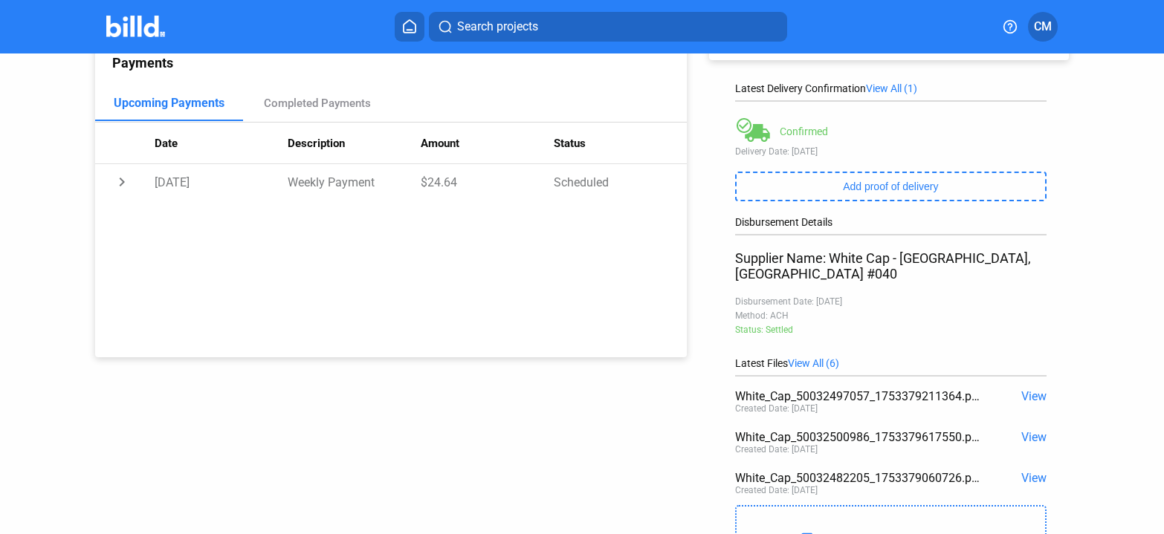
scroll to position [196, 0]
click at [1025, 388] on span "View" at bounding box center [1033, 395] width 25 height 14
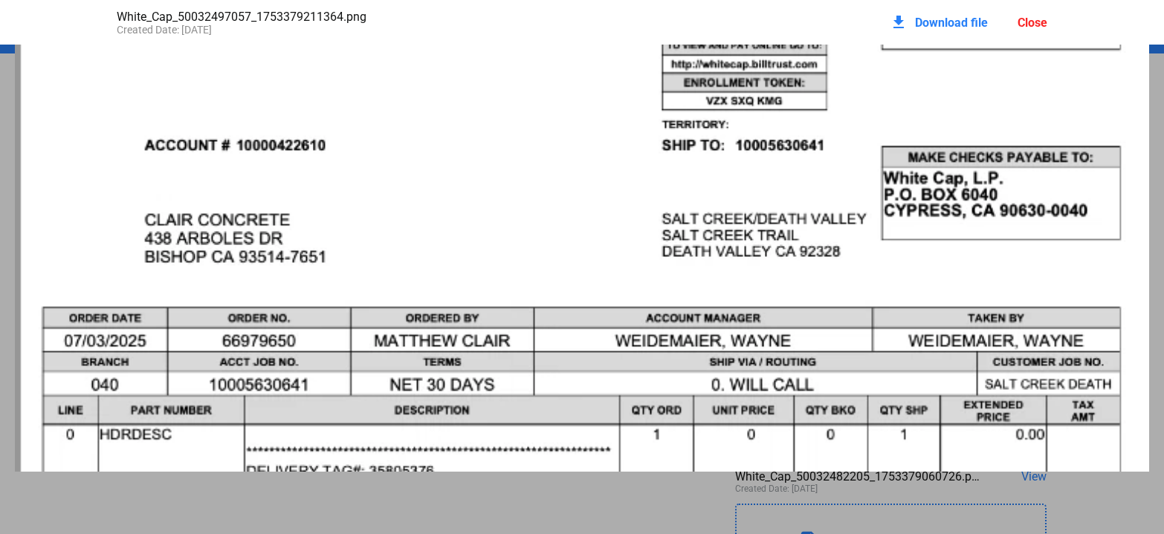
scroll to position [0, 0]
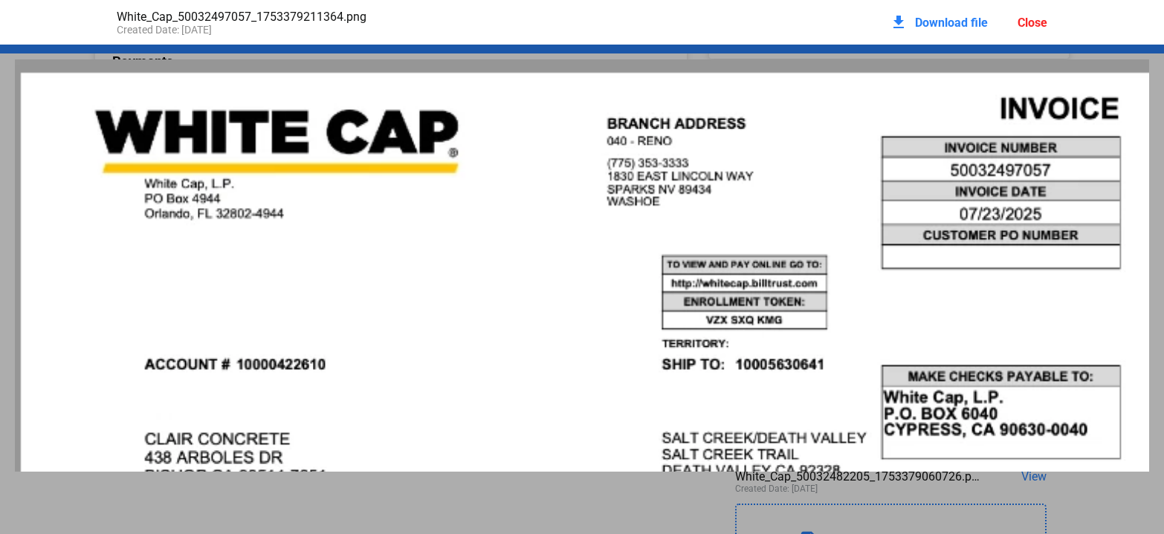
click at [1032, 20] on div "Close" at bounding box center [1033, 23] width 30 height 14
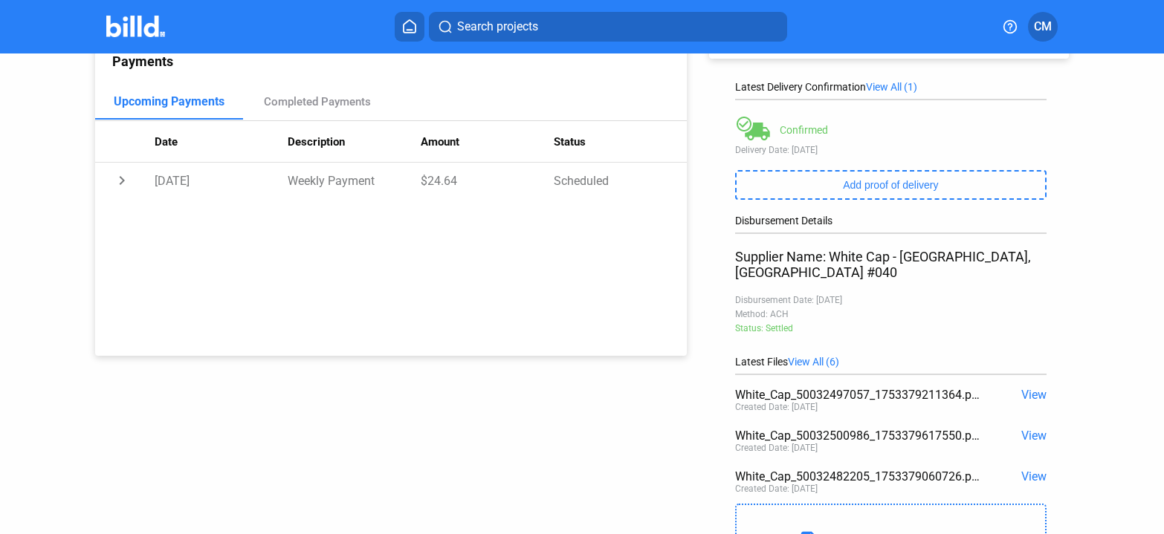
click at [1022, 429] on span "View" at bounding box center [1033, 436] width 25 height 14
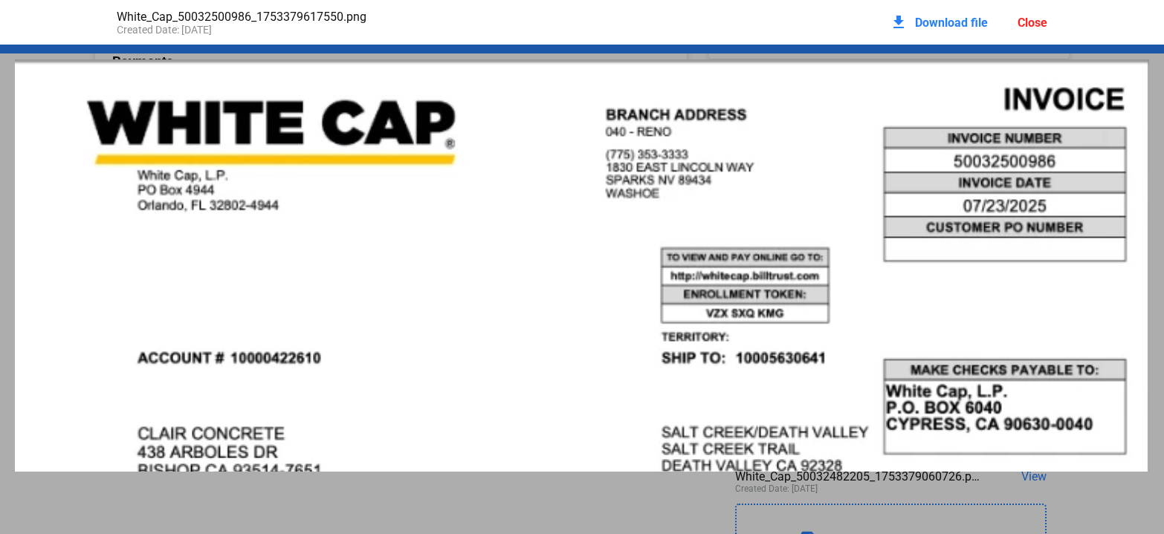
click at [1041, 27] on div "Close" at bounding box center [1033, 23] width 30 height 14
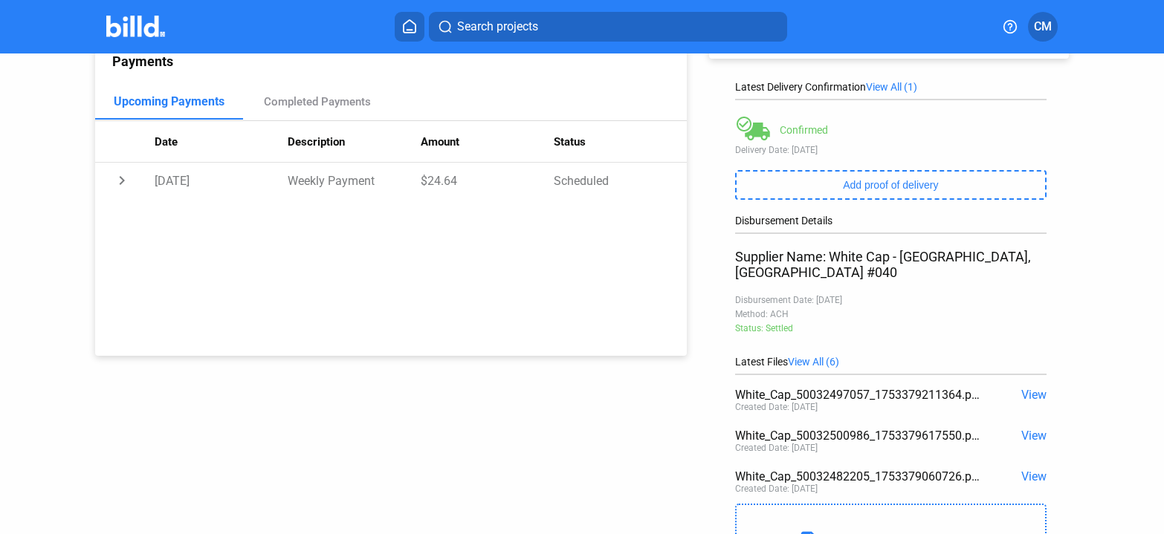
click at [1026, 470] on span "View" at bounding box center [1033, 477] width 25 height 14
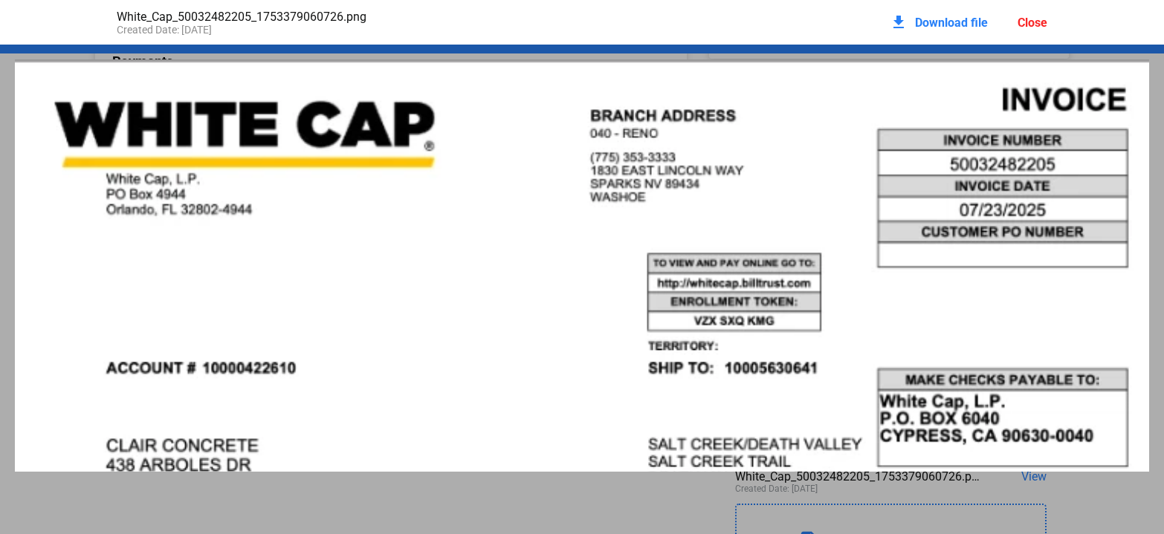
click at [1033, 25] on div "Close" at bounding box center [1033, 23] width 30 height 14
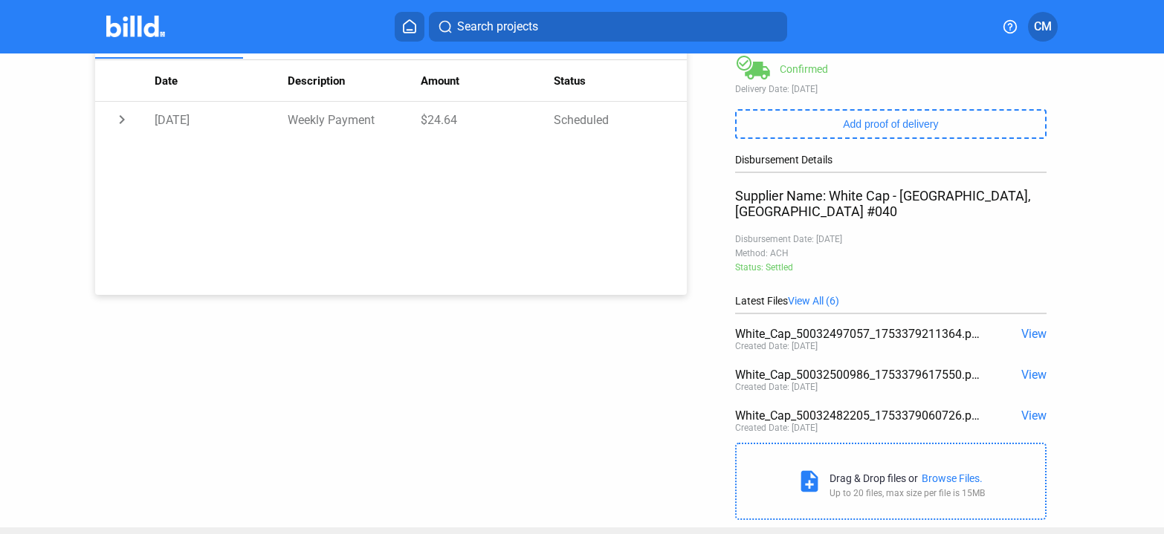
scroll to position [272, 0]
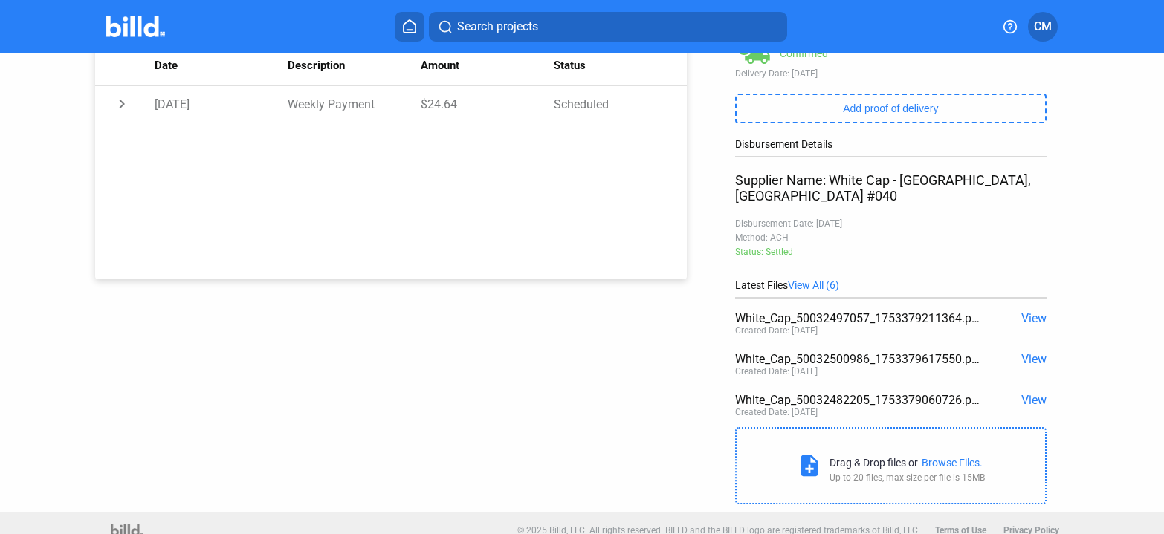
click at [815, 279] on span "View All (6)" at bounding box center [813, 285] width 51 height 12
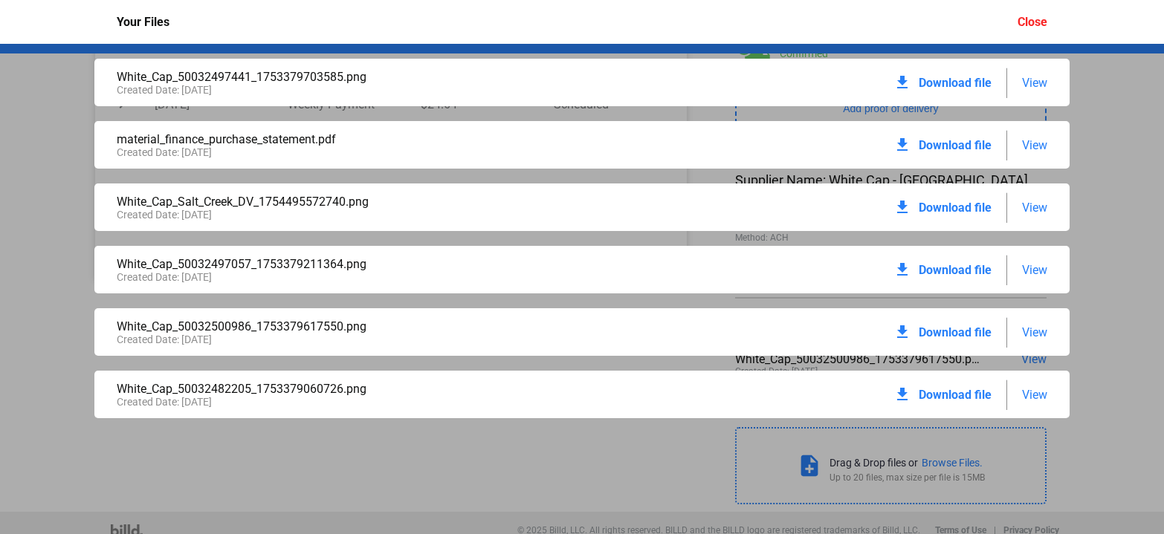
click at [959, 209] on span "Download file" at bounding box center [955, 208] width 73 height 14
click at [954, 207] on span "Download file" at bounding box center [955, 208] width 73 height 14
click at [900, 143] on mat-icon "download" at bounding box center [903, 145] width 18 height 18
click at [932, 143] on span "Download file" at bounding box center [955, 145] width 73 height 14
click at [962, 207] on span "Download file" at bounding box center [955, 208] width 73 height 14
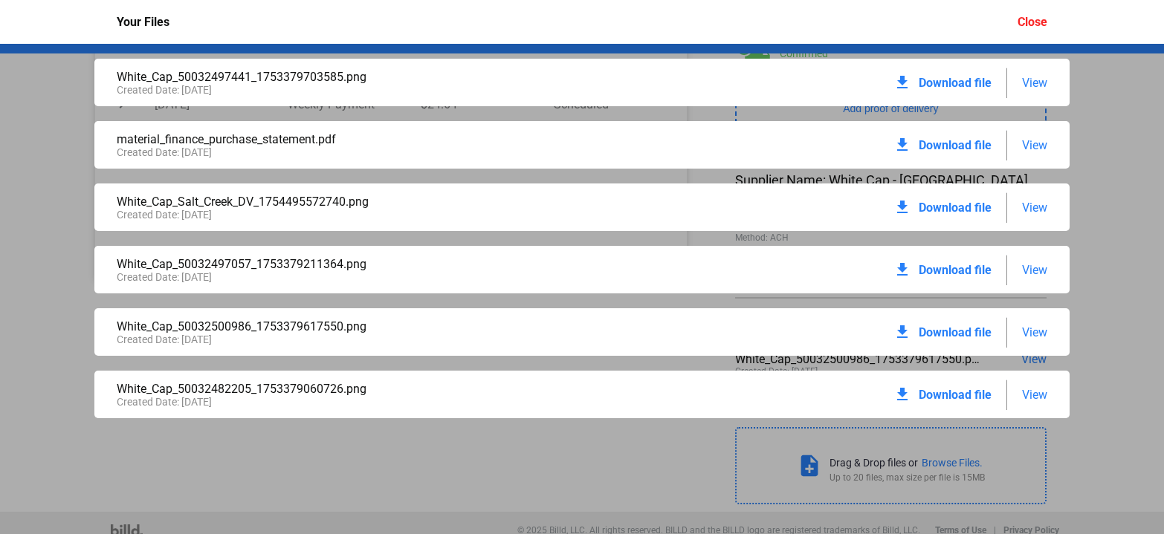
click at [953, 83] on span "Download file" at bounding box center [955, 83] width 73 height 14
click at [679, 61] on div "White_Cap_50032497441_1753379703585.png Created Date: [DATE] download Download …" at bounding box center [582, 83] width 976 height 48
click at [956, 85] on span "Download file" at bounding box center [955, 83] width 73 height 14
click at [946, 390] on span "Download file" at bounding box center [955, 395] width 73 height 14
click at [946, 391] on span "Download file" at bounding box center [955, 395] width 73 height 14
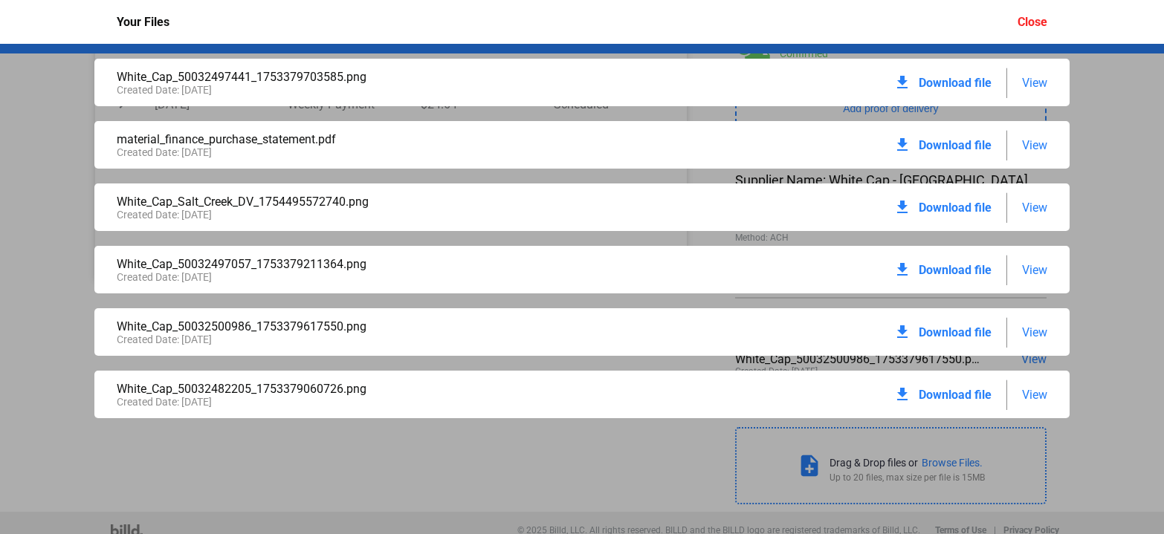
click at [1034, 23] on div "Close" at bounding box center [1033, 22] width 30 height 14
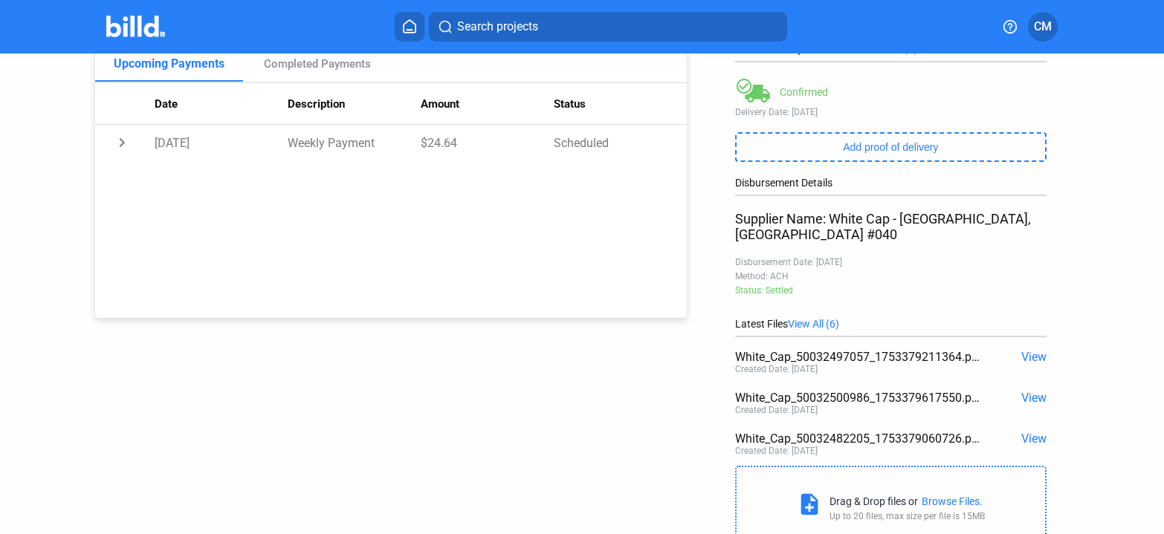
scroll to position [235, 0]
click at [811, 317] on span "View All (6)" at bounding box center [813, 323] width 51 height 12
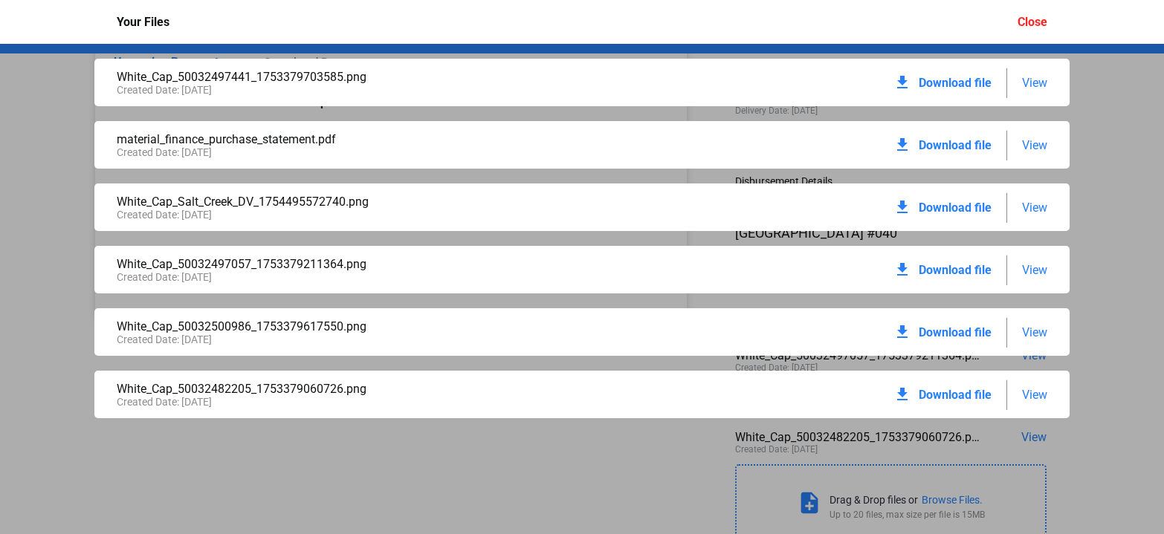
click at [936, 83] on span "Download file" at bounding box center [955, 83] width 73 height 14
click at [204, 151] on div "Created Date: [DATE]" at bounding box center [349, 152] width 465 height 12
click at [944, 152] on div "download Download file" at bounding box center [943, 145] width 98 height 33
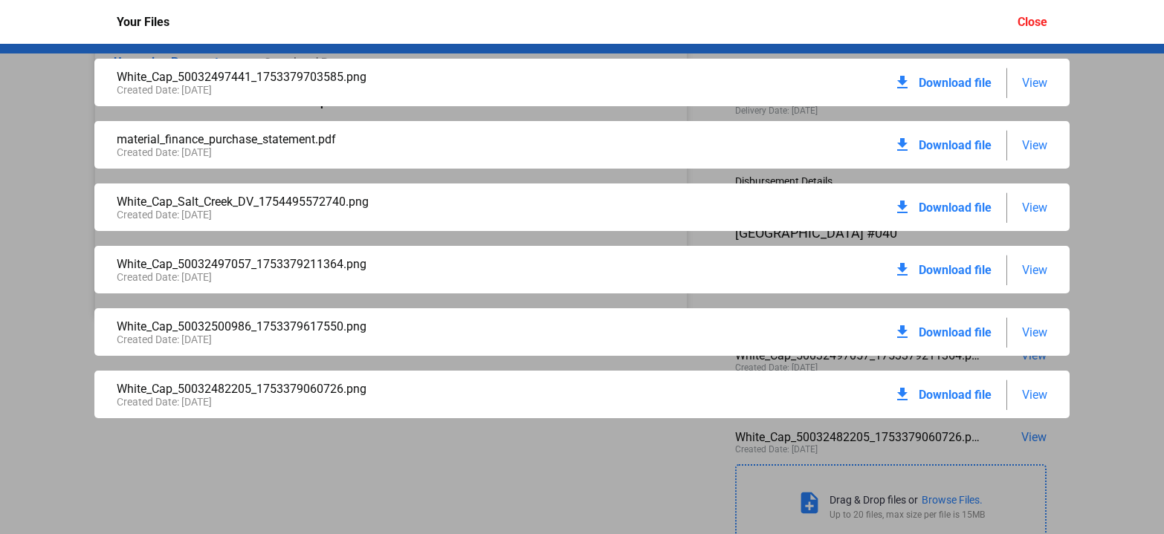
click at [944, 152] on div "download Download file" at bounding box center [943, 145] width 98 height 33
click at [944, 147] on span "Download file" at bounding box center [955, 145] width 73 height 14
click at [946, 18] on div "Your Files Close" at bounding box center [582, 22] width 961 height 44
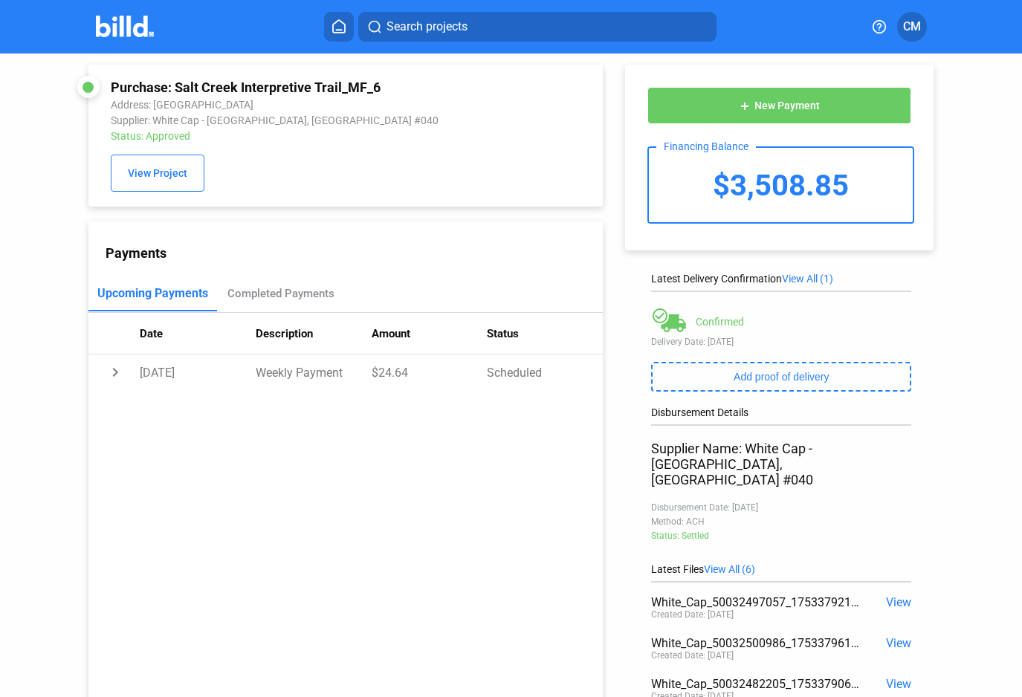
scroll to position [0, 0]
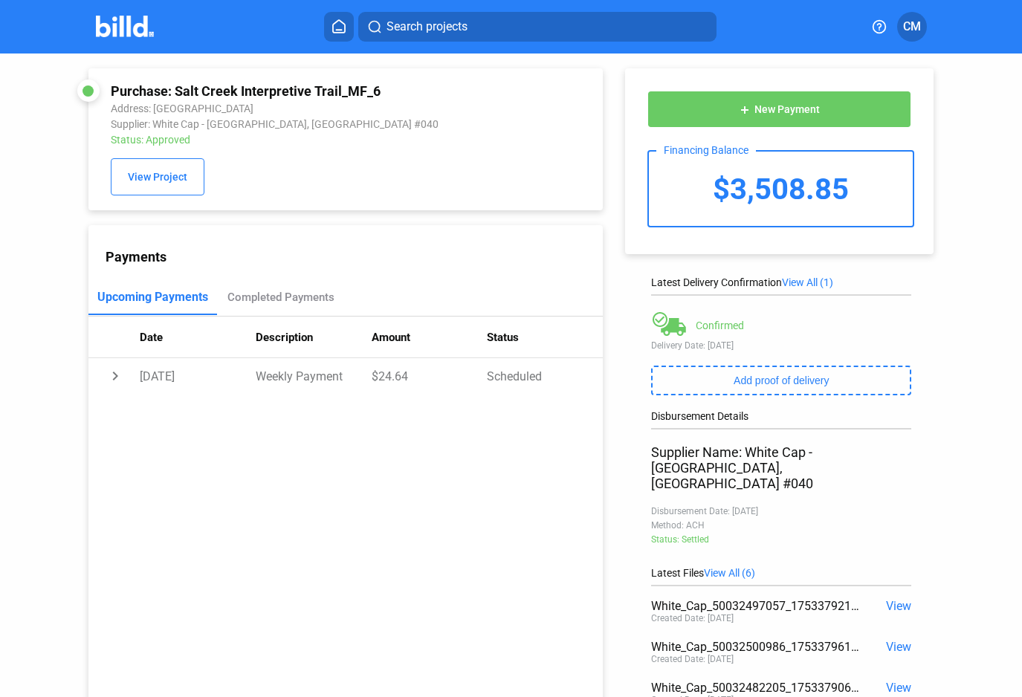
click at [345, 25] on icon at bounding box center [339, 26] width 12 height 13
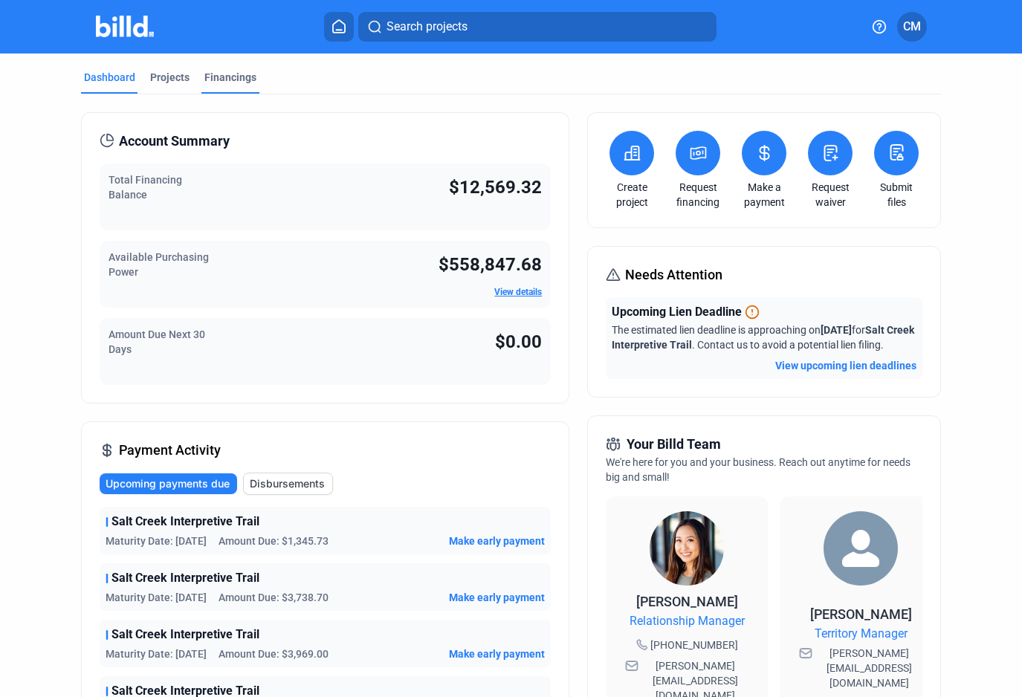
click at [221, 74] on div "Financings" at bounding box center [230, 77] width 52 height 15
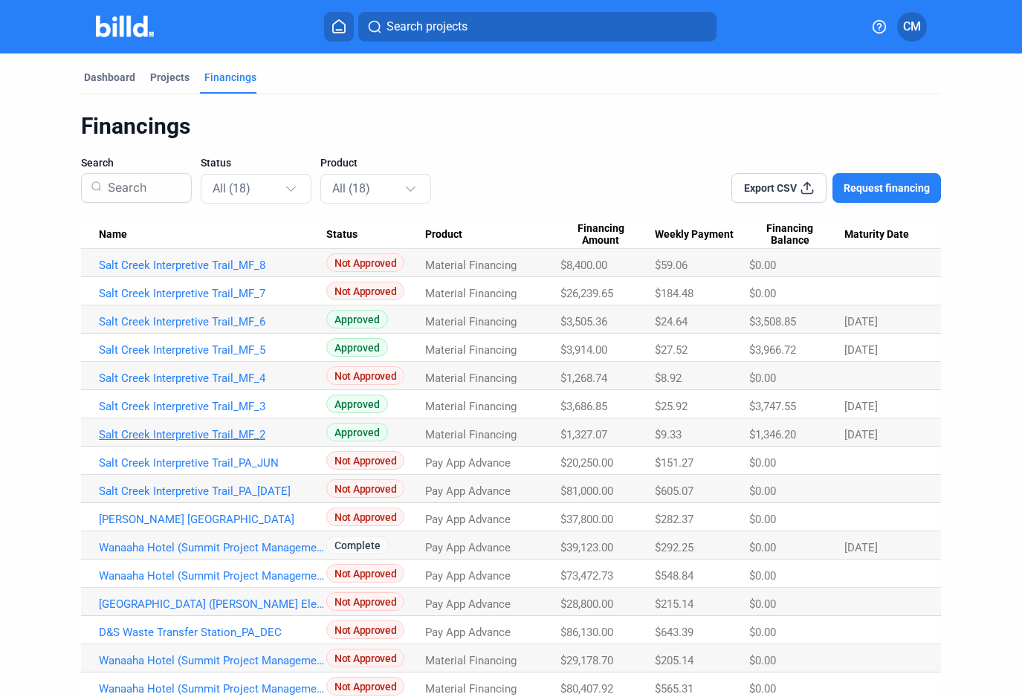
click at [216, 431] on link "Salt Creek Interpretive Trail_MF_2" at bounding box center [212, 434] width 227 height 13
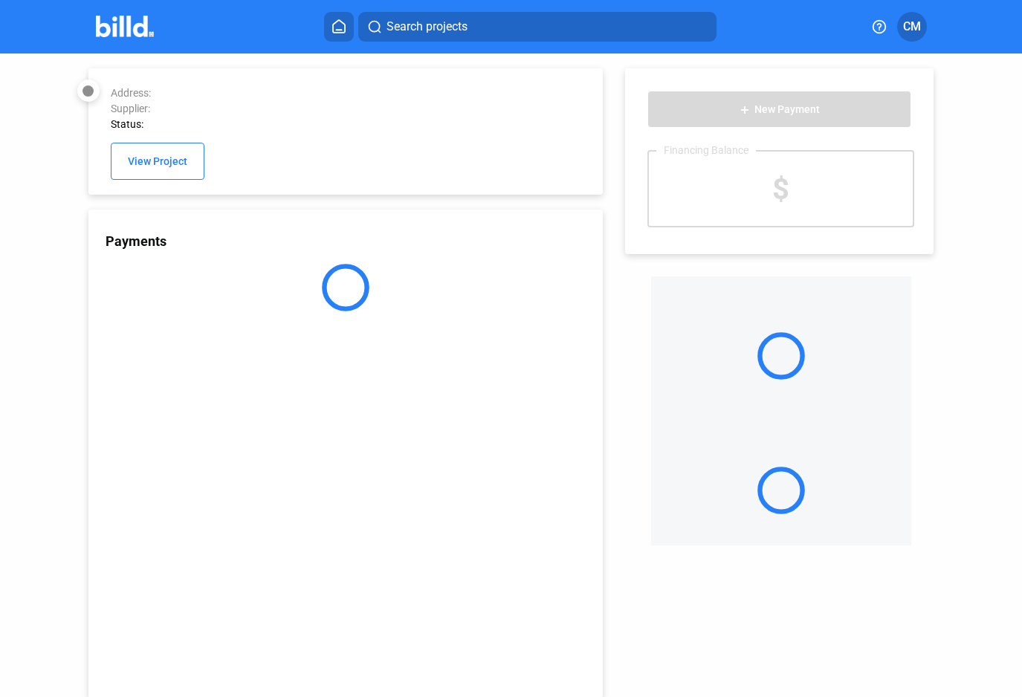
click at [217, 432] on div "Payments" at bounding box center [345, 454] width 515 height 489
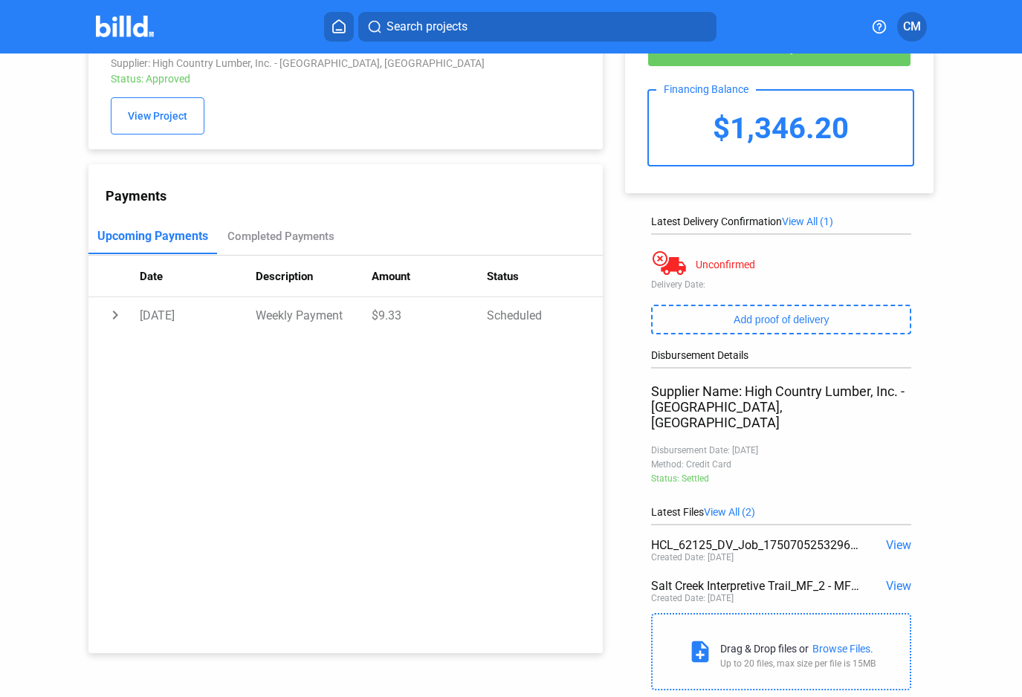
scroll to position [84, 0]
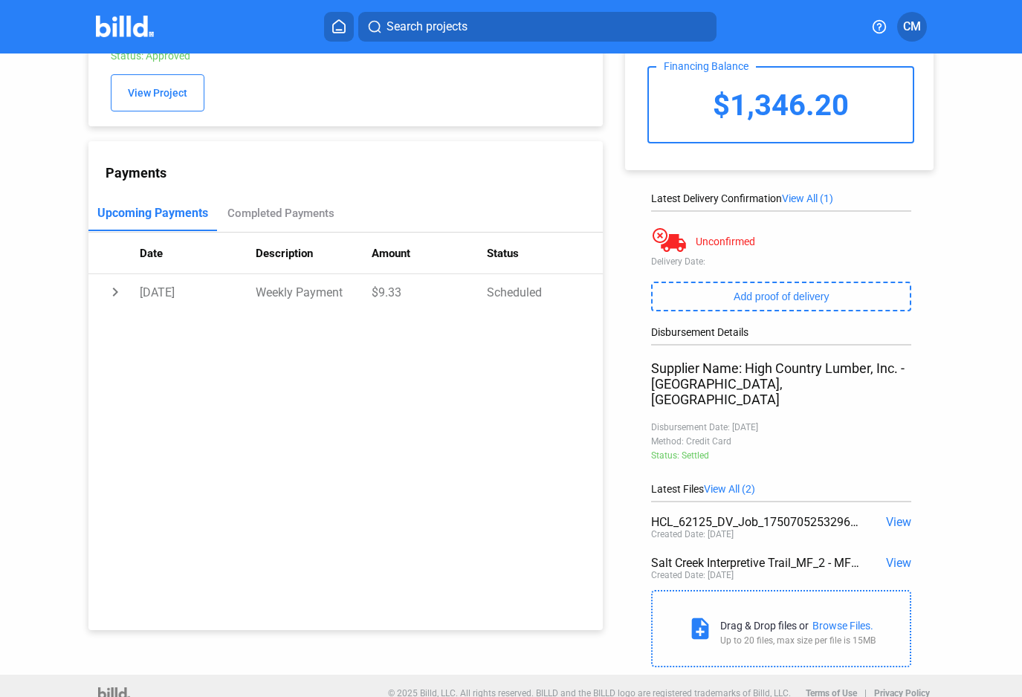
click at [891, 515] on span "View" at bounding box center [898, 522] width 25 height 14
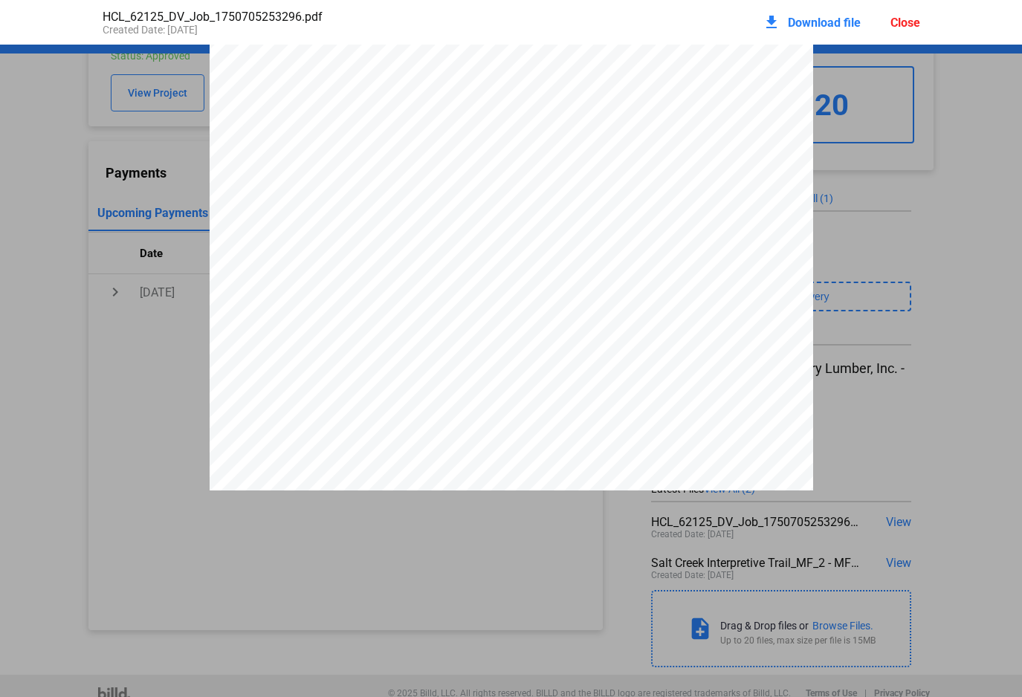
scroll to position [0, 0]
click at [665, 199] on div "**********" at bounding box center [512, 436] width 604 height 783
click at [661, 154] on div "**********" at bounding box center [512, 436] width 604 height 783
click at [563, 421] on span "REPRINT" at bounding box center [512, 436] width 200 height 48
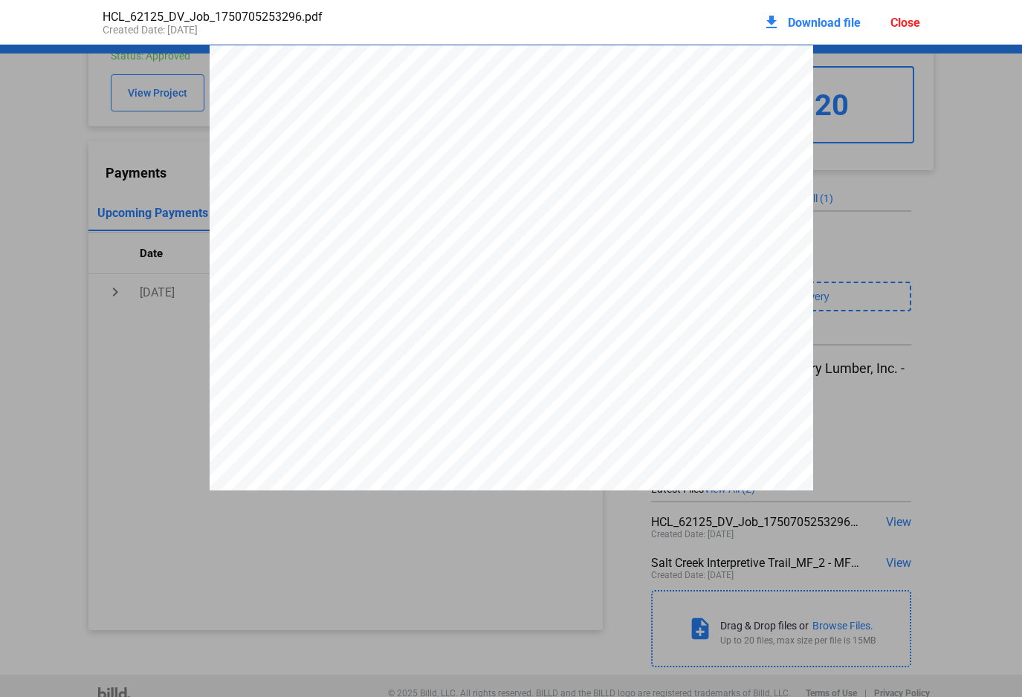
click at [804, 24] on span "Download file" at bounding box center [824, 23] width 73 height 14
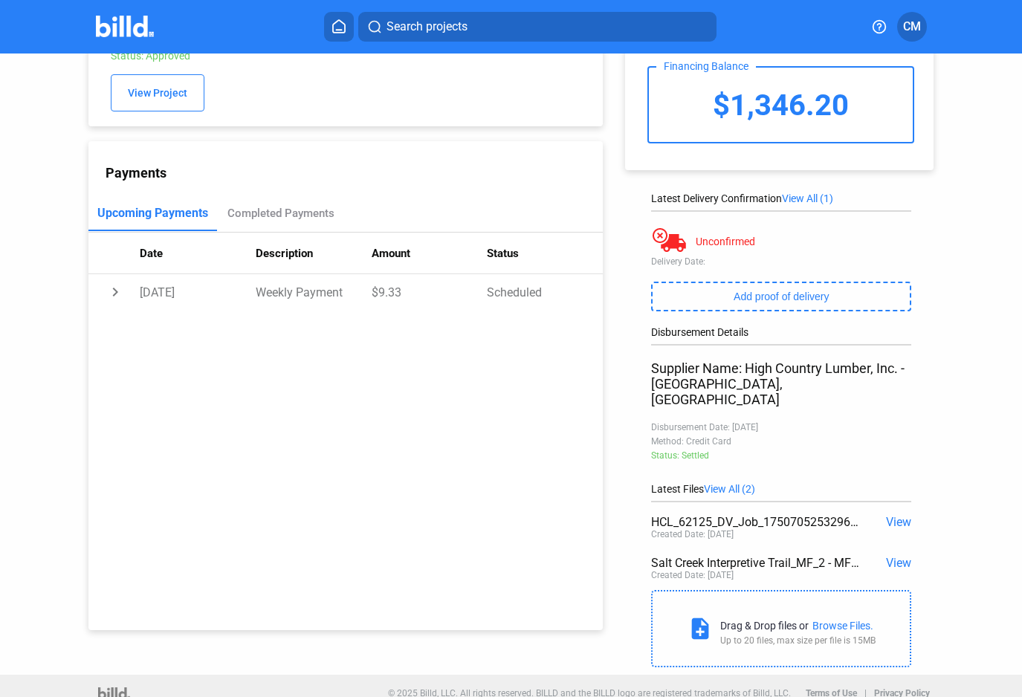
click at [887, 534] on span "View" at bounding box center [898, 563] width 25 height 14
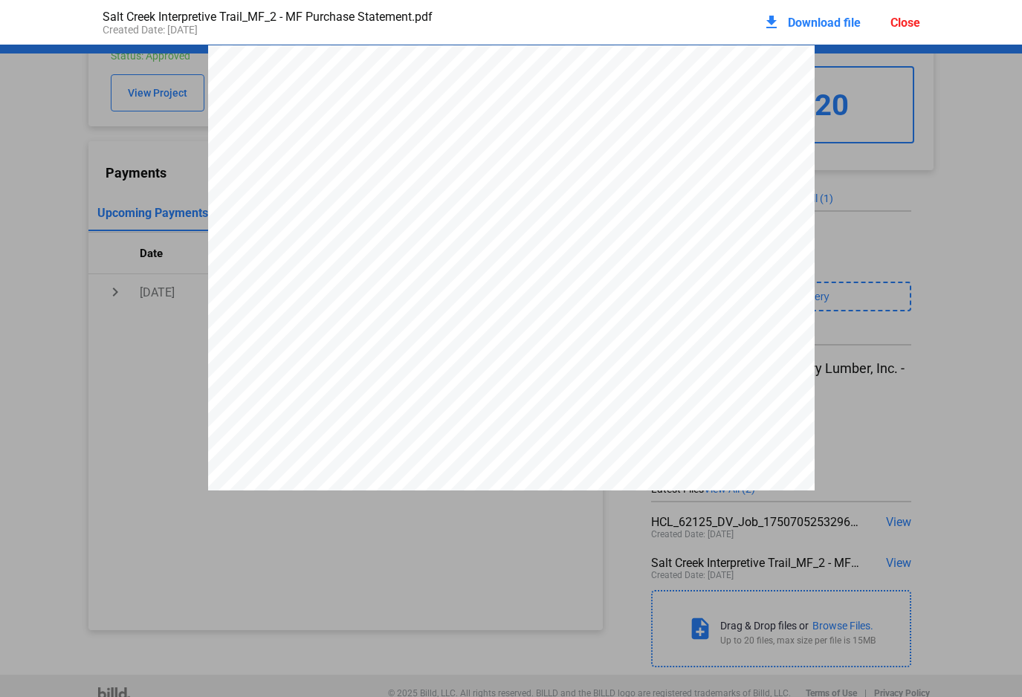
scroll to position [7, 0]
click at [371, 74] on div "1 PURCHASE STATEMENT This PURCHASE STATEMENT is being executed and delivered pu…" at bounding box center [511, 430] width 607 height 785
click at [789, 19] on span "Download file" at bounding box center [824, 23] width 73 height 14
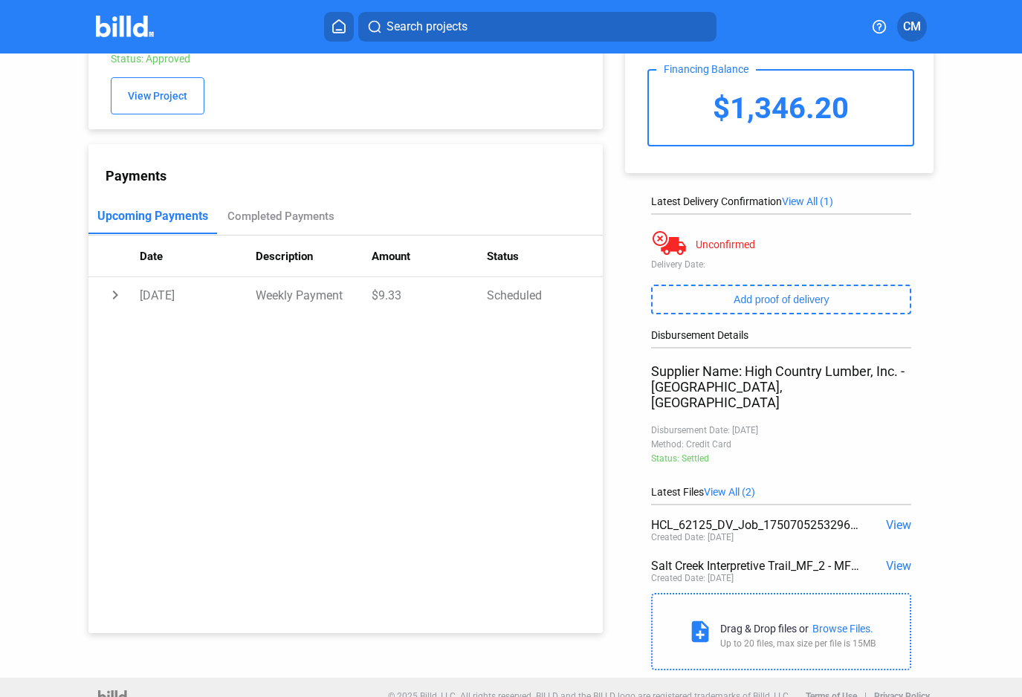
scroll to position [84, 0]
